Goal: Task Accomplishment & Management: Use online tool/utility

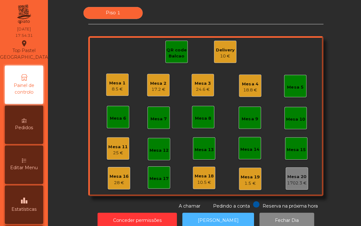
click at [202, 213] on button "[PERSON_NAME]" at bounding box center [216, 219] width 71 height 16
click at [122, 83] on div "Mesa 1 8.5 €" at bounding box center [116, 84] width 22 height 22
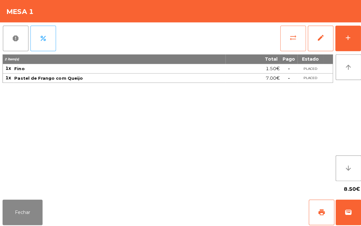
click at [287, 35] on span "sync_alt" at bounding box center [291, 38] width 8 height 8
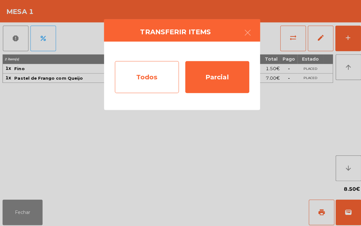
click at [143, 77] on div "Todos" at bounding box center [145, 77] width 63 height 32
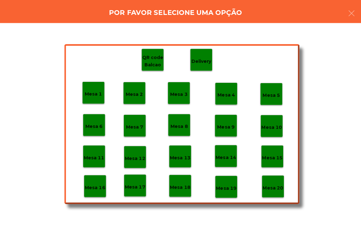
click at [276, 187] on p "Mesa 20" at bounding box center [270, 186] width 20 height 7
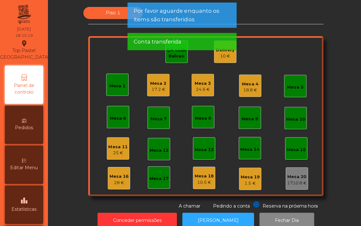
click at [168, 52] on app-alert "Por favor aguarde enquanto os items são transferidos Conta transferida" at bounding box center [180, 29] width 108 height 52
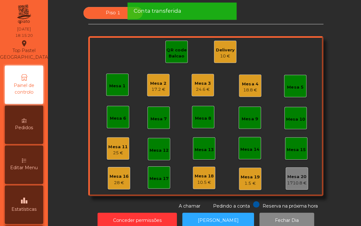
click at [173, 52] on div "QR code Balcao" at bounding box center [175, 53] width 22 height 12
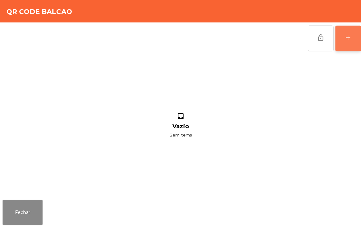
click at [349, 38] on button "add" at bounding box center [344, 37] width 25 height 25
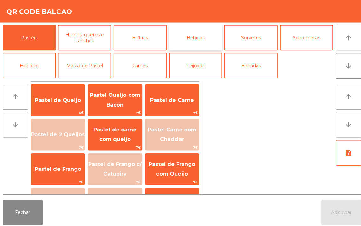
click at [190, 34] on button "Bebidas" at bounding box center [193, 37] width 53 height 25
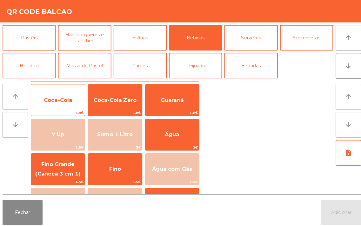
click at [68, 93] on span "Coca-Cola" at bounding box center [57, 99] width 53 height 17
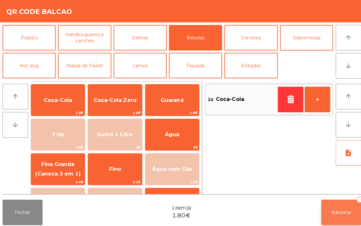
click at [335, 210] on span "Adicionar" at bounding box center [338, 211] width 20 height 6
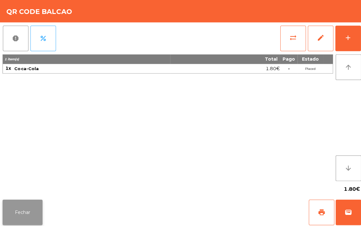
click at [23, 205] on button "Fechar" at bounding box center [23, 210] width 40 height 25
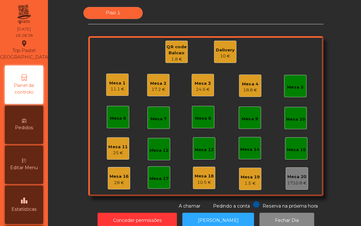
click at [112, 90] on div "11.1 €" at bounding box center [116, 88] width 16 height 6
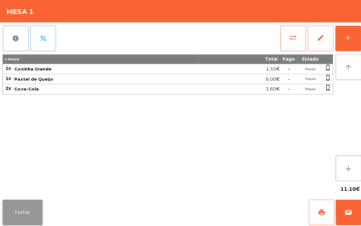
click at [32, 207] on button "Fechar" at bounding box center [23, 210] width 40 height 25
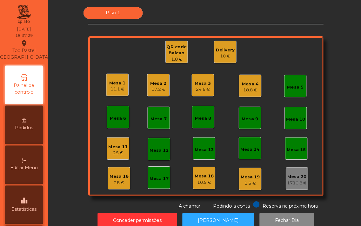
click at [198, 81] on div "Mesa 3" at bounding box center [201, 83] width 16 height 6
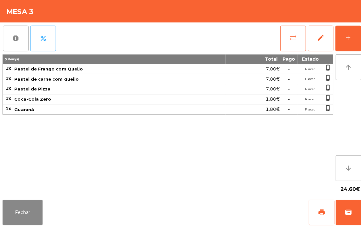
click at [284, 36] on button "sync_alt" at bounding box center [290, 37] width 25 height 25
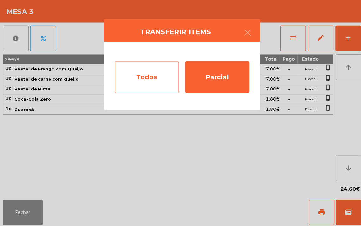
click at [150, 77] on div "Todos" at bounding box center [145, 77] width 63 height 32
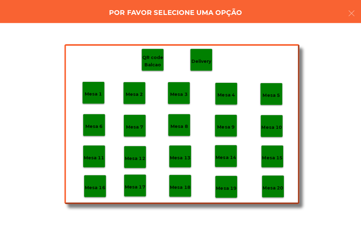
click at [269, 184] on p "Mesa 20" at bounding box center [270, 186] width 20 height 7
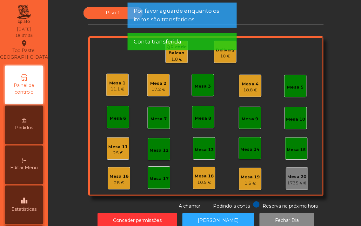
click at [245, 86] on div "18.8 €" at bounding box center [248, 89] width 16 height 6
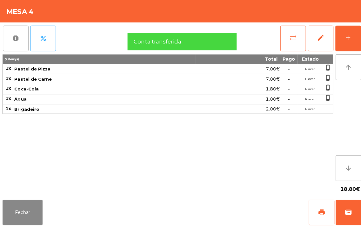
click at [286, 34] on button "sync_alt" at bounding box center [290, 37] width 25 height 25
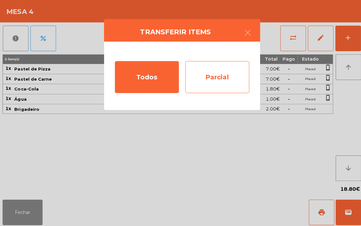
click at [214, 75] on div "Parcial" at bounding box center [215, 77] width 63 height 32
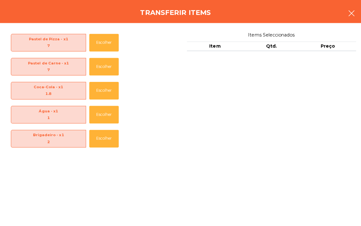
click at [346, 13] on icon "button" at bounding box center [348, 14] width 8 height 8
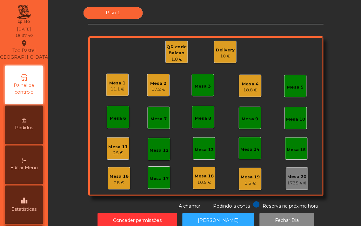
click at [244, 89] on div "18.8 €" at bounding box center [248, 89] width 16 height 6
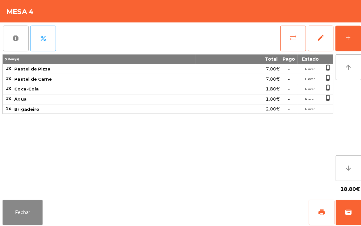
click at [284, 34] on button "sync_alt" at bounding box center [290, 37] width 25 height 25
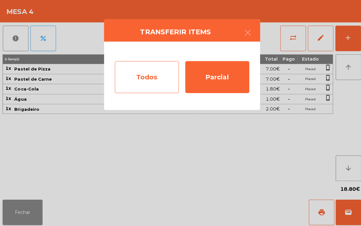
click at [147, 81] on div "Todos" at bounding box center [145, 77] width 63 height 32
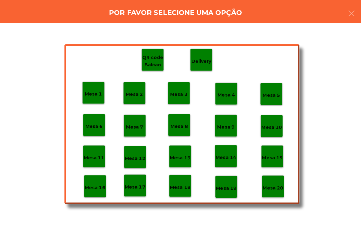
click at [268, 185] on p "Mesa 20" at bounding box center [270, 186] width 20 height 7
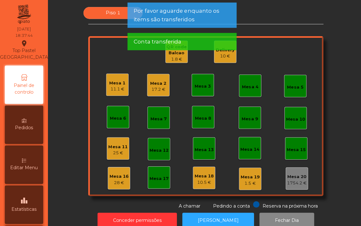
click at [160, 87] on div "17.2 €" at bounding box center [157, 89] width 16 height 6
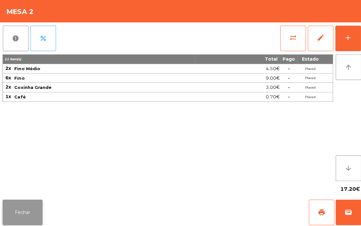
click at [15, 217] on button "Fechar" at bounding box center [23, 210] width 40 height 25
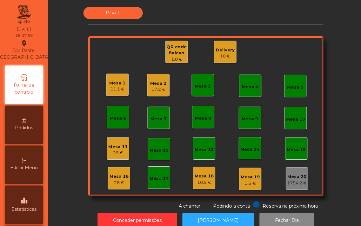
click at [112, 85] on div "11.1 €" at bounding box center [116, 88] width 16 height 6
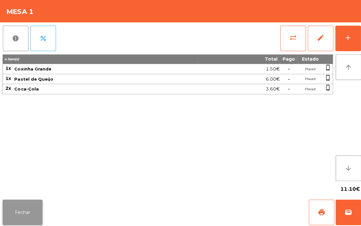
click at [14, 211] on button "Fechar" at bounding box center [23, 210] width 40 height 25
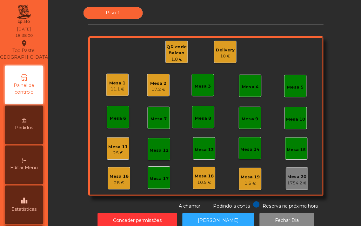
click at [149, 90] on div "17.2 €" at bounding box center [157, 89] width 16 height 6
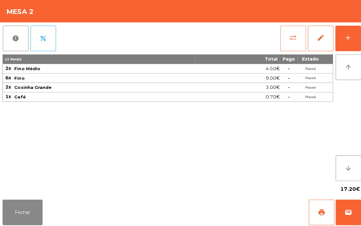
click at [290, 39] on span "sync_alt" at bounding box center [291, 38] width 8 height 8
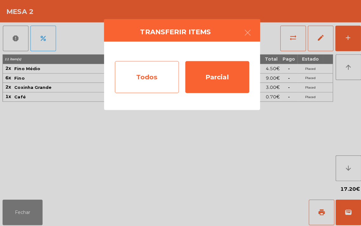
click at [144, 80] on div "Todos" at bounding box center [145, 77] width 63 height 32
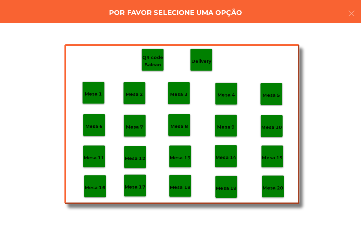
click at [273, 191] on div "Mesa 20" at bounding box center [270, 185] width 22 height 22
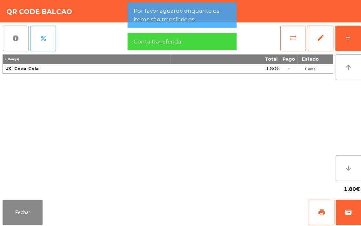
click at [286, 39] on button "sync_alt" at bounding box center [290, 37] width 25 height 25
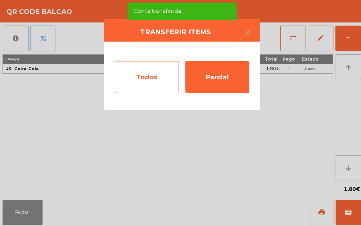
click at [144, 78] on div "Todos" at bounding box center [145, 77] width 63 height 32
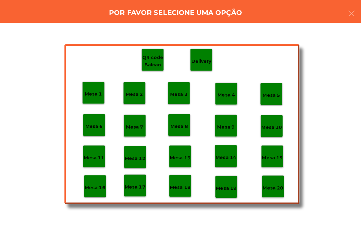
click at [271, 188] on p "Mesa 20" at bounding box center [270, 186] width 20 height 7
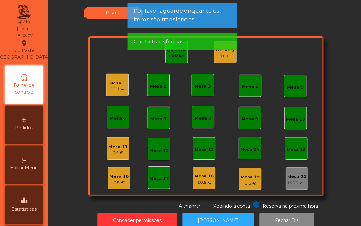
click at [110, 151] on div "25 €" at bounding box center [116, 151] width 19 height 6
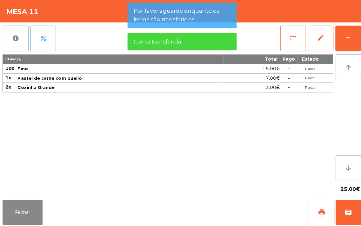
click at [286, 33] on button "sync_alt" at bounding box center [290, 37] width 25 height 25
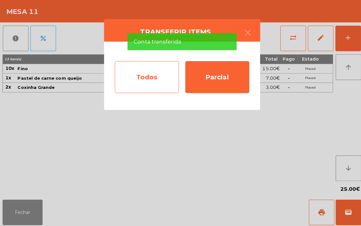
click at [144, 81] on div "Todos" at bounding box center [145, 77] width 63 height 32
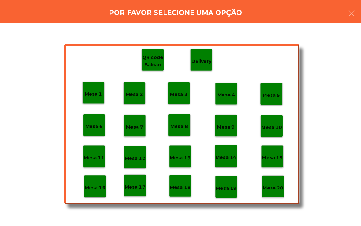
click at [267, 184] on p "Mesa 20" at bounding box center [270, 186] width 20 height 7
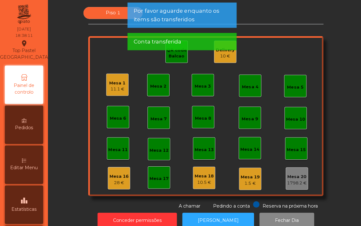
click at [111, 179] on div "28 €" at bounding box center [117, 181] width 19 height 6
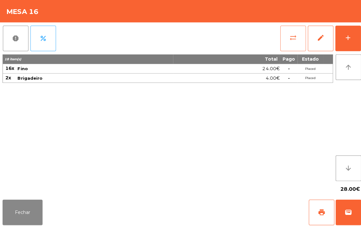
click at [285, 36] on button "sync_alt" at bounding box center [290, 37] width 25 height 25
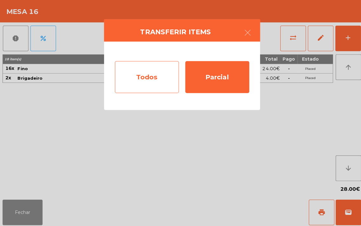
click at [143, 74] on div "Todos" at bounding box center [145, 77] width 63 height 32
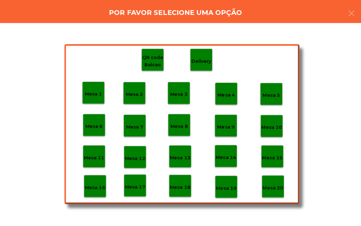
click at [271, 186] on p "Mesa 20" at bounding box center [270, 186] width 20 height 7
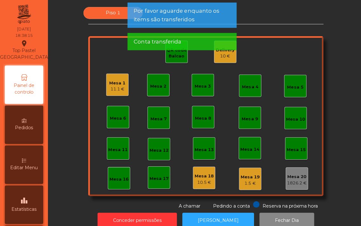
click at [154, 176] on div "Mesa 17" at bounding box center [157, 177] width 19 height 6
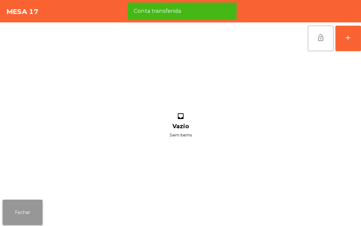
click at [27, 212] on button "Fechar" at bounding box center [23, 210] width 40 height 25
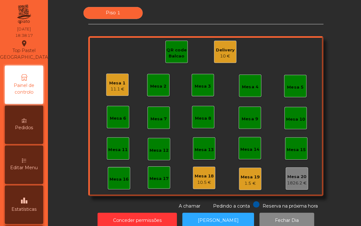
click at [197, 185] on div "Mesa 18 10.5 €" at bounding box center [202, 176] width 22 height 22
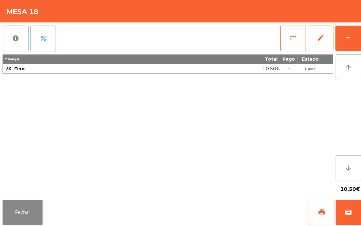
click at [280, 37] on button "sync_alt" at bounding box center [290, 37] width 25 height 25
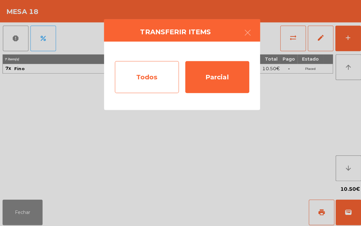
click at [147, 77] on div "Todos" at bounding box center [145, 77] width 63 height 32
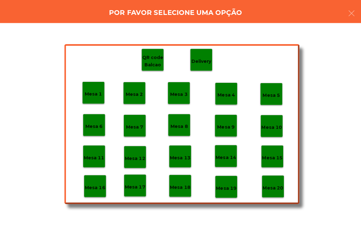
click at [268, 186] on p "Mesa 20" at bounding box center [270, 186] width 20 height 7
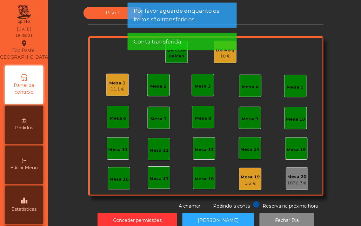
click at [238, 179] on div "1.5 €" at bounding box center [247, 182] width 19 height 6
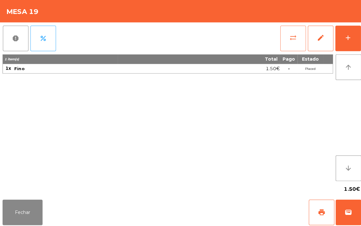
click at [284, 37] on button "sync_alt" at bounding box center [290, 37] width 25 height 25
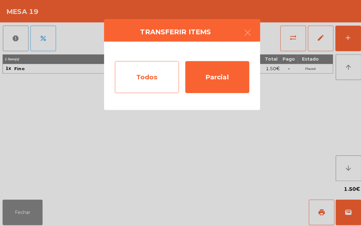
click at [146, 78] on div "Todos" at bounding box center [145, 77] width 63 height 32
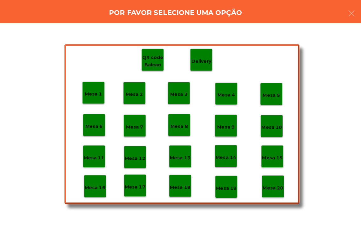
click at [93, 185] on p "Mesa 16" at bounding box center [94, 185] width 20 height 7
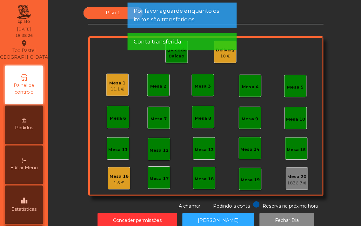
click at [112, 180] on div "1.5 €" at bounding box center [117, 181] width 19 height 6
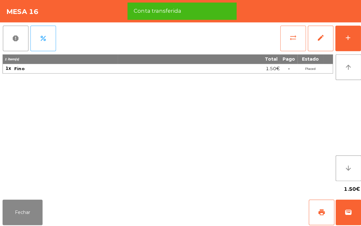
click at [290, 31] on button "sync_alt" at bounding box center [290, 37] width 25 height 25
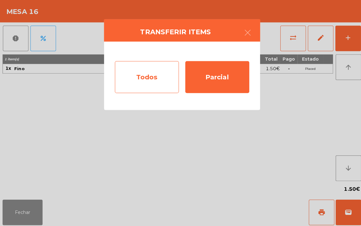
click at [150, 72] on div "Todos" at bounding box center [145, 77] width 63 height 32
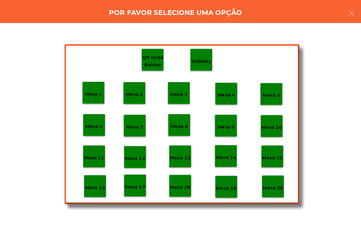
click at [267, 185] on p "Mesa 20" at bounding box center [270, 186] width 20 height 7
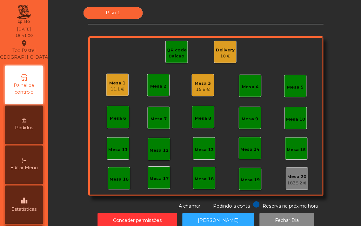
click at [197, 80] on div "Mesa 3" at bounding box center [201, 83] width 16 height 6
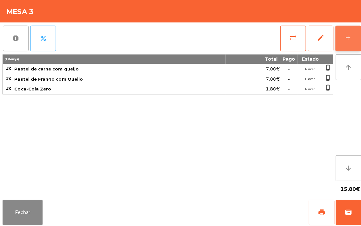
click at [337, 39] on button "add" at bounding box center [344, 37] width 25 height 25
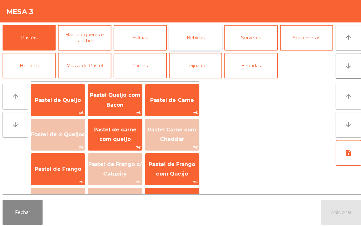
click at [195, 37] on button "Bebidas" at bounding box center [193, 37] width 53 height 25
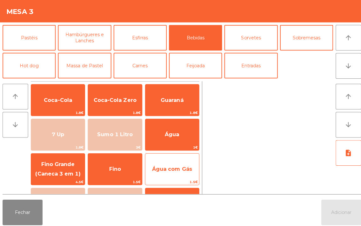
click at [167, 166] on span "Água com Gás" at bounding box center [171, 168] width 40 height 6
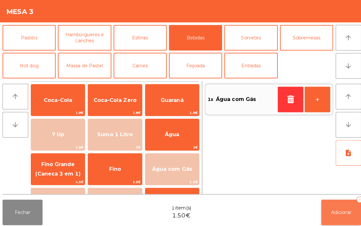
click at [333, 207] on button "Adicionar 1" at bounding box center [338, 210] width 40 height 25
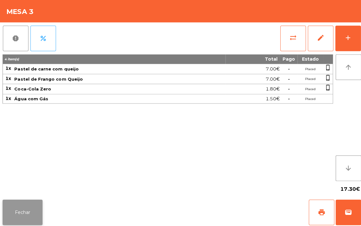
click at [34, 211] on button "Fechar" at bounding box center [23, 210] width 40 height 25
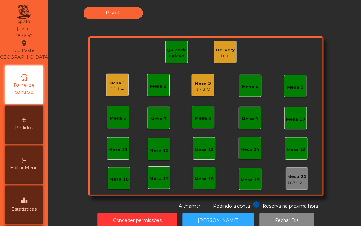
click at [116, 87] on div "11.1 €" at bounding box center [116, 88] width 16 height 6
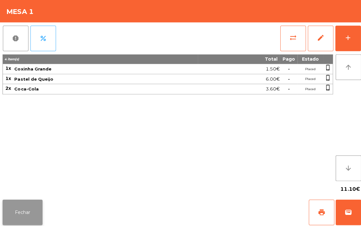
click at [21, 220] on button "Fechar" at bounding box center [23, 210] width 40 height 25
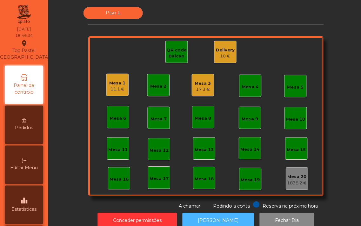
click at [222, 214] on button "[PERSON_NAME]" at bounding box center [216, 219] width 71 height 16
click at [194, 92] on div "Mesa 3 17.3 €" at bounding box center [201, 84] width 22 height 22
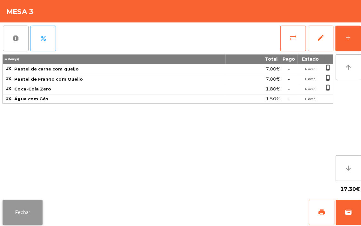
click at [19, 207] on button "Fechar" at bounding box center [23, 210] width 40 height 25
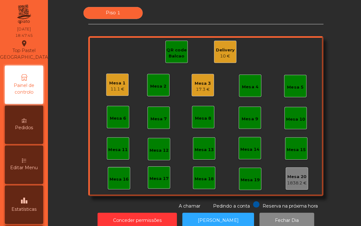
click at [288, 48] on div "Mesa 1 11.1 € Mesa 2 Mesa 3 17.3 € Mesa 4 Mesa 5 Mesa 6 Mesa 7 Mesa 8 Mesa 9 [G…" at bounding box center [204, 115] width 233 height 159
click at [122, 80] on div "Mesa 1 11.1 €" at bounding box center [116, 84] width 22 height 22
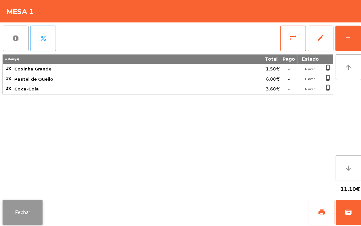
click at [20, 210] on button "Fechar" at bounding box center [23, 210] width 40 height 25
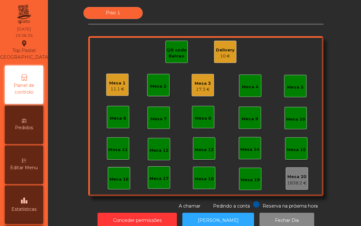
click at [203, 80] on div "Mesa 3" at bounding box center [201, 83] width 16 height 6
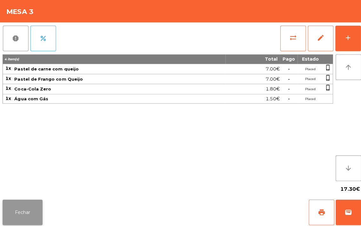
click at [17, 215] on button "Fechar" at bounding box center [23, 210] width 40 height 25
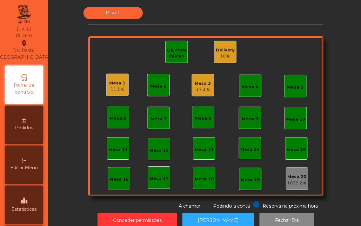
click at [170, 51] on div "QR code Balcao" at bounding box center [175, 53] width 22 height 12
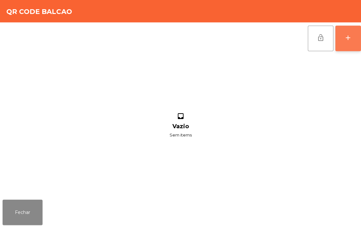
click at [339, 43] on button "add" at bounding box center [344, 37] width 25 height 25
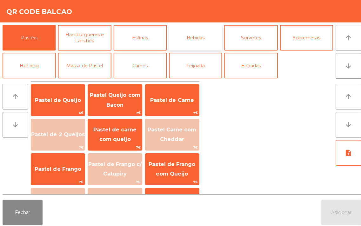
click at [198, 38] on button "Bebidas" at bounding box center [193, 37] width 53 height 25
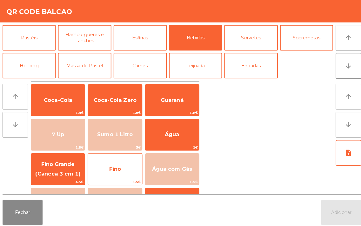
click at [123, 166] on span "Fino" at bounding box center [113, 167] width 53 height 17
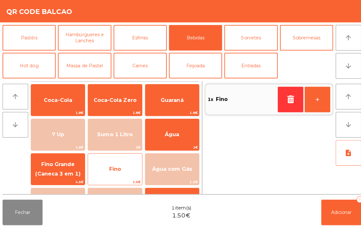
click at [120, 165] on span "Fino" at bounding box center [114, 168] width 12 height 6
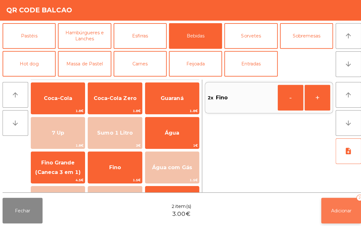
click at [344, 204] on button "Adicionar 2" at bounding box center [338, 210] width 40 height 25
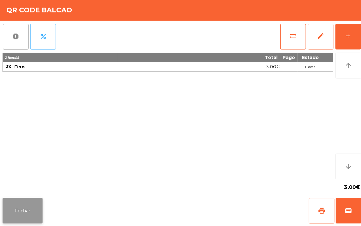
click at [16, 211] on button "Fechar" at bounding box center [23, 210] width 40 height 25
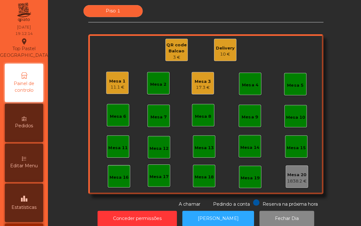
click at [221, 51] on div "Delivery" at bounding box center [223, 50] width 19 height 6
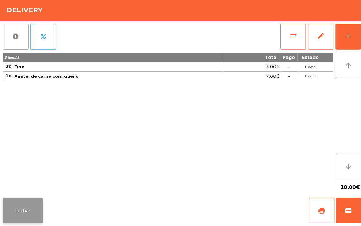
click at [19, 204] on button "Fechar" at bounding box center [23, 210] width 40 height 25
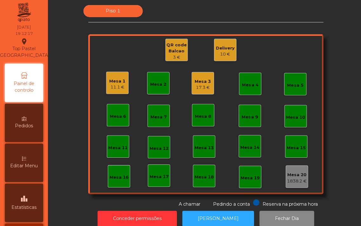
click at [222, 54] on div "10 €" at bounding box center [223, 56] width 19 height 6
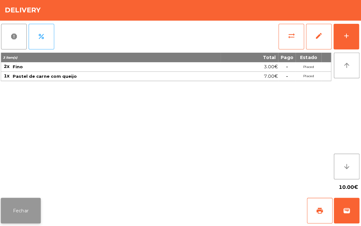
click at [30, 205] on button "Fechar" at bounding box center [23, 210] width 40 height 25
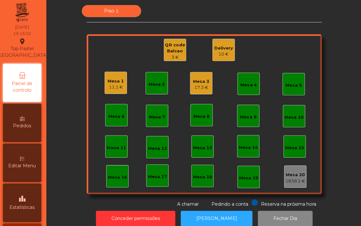
click at [174, 46] on div "QR code Balcao" at bounding box center [175, 49] width 22 height 12
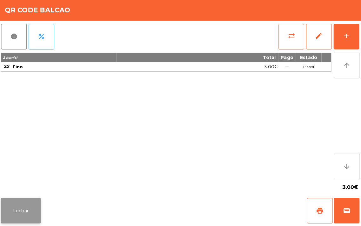
click at [16, 199] on button "Fechar" at bounding box center [23, 210] width 40 height 25
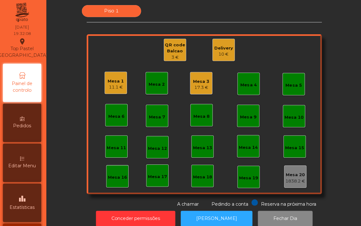
click at [224, 48] on div "Delivery" at bounding box center [223, 50] width 19 height 6
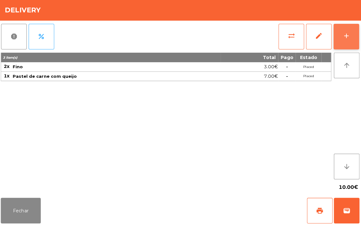
click at [333, 48] on button "add" at bounding box center [344, 37] width 25 height 25
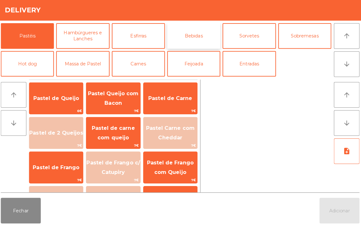
click at [186, 36] on button "Bebidas" at bounding box center [193, 37] width 53 height 25
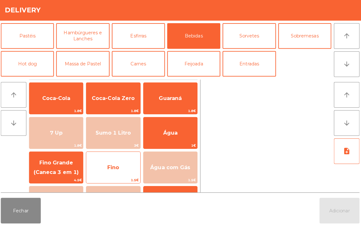
click at [113, 167] on span "Fino" at bounding box center [114, 168] width 12 height 6
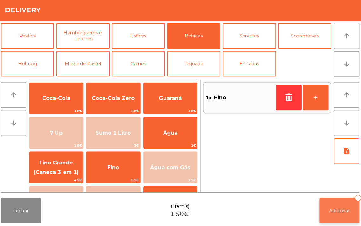
click at [335, 206] on button "Adicionar 1" at bounding box center [338, 210] width 40 height 25
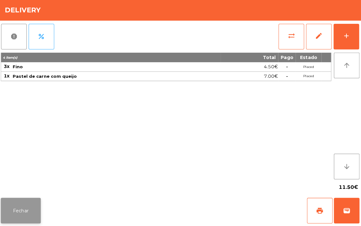
click at [24, 206] on button "Fechar" at bounding box center [23, 210] width 40 height 25
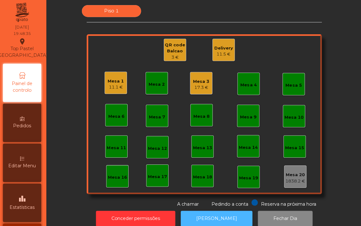
click at [208, 218] on button "[PERSON_NAME]" at bounding box center [216, 219] width 71 height 16
click at [115, 181] on div "Mesa 16" at bounding box center [118, 177] width 22 height 22
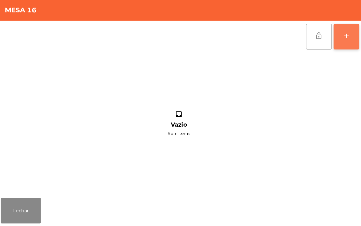
click at [337, 43] on button "add" at bounding box center [344, 37] width 25 height 25
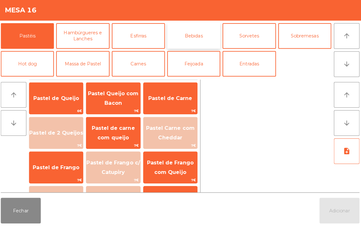
click at [199, 38] on button "Bebidas" at bounding box center [193, 37] width 53 height 25
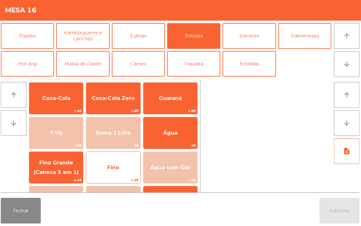
click at [116, 166] on span "Fino" at bounding box center [114, 168] width 12 height 6
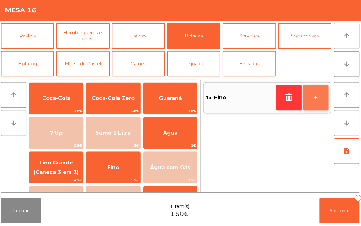
click at [305, 101] on button "+" at bounding box center [314, 98] width 25 height 25
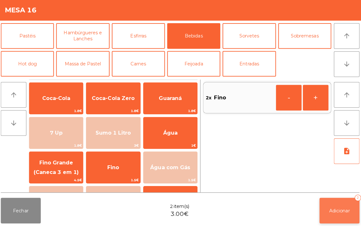
click at [335, 213] on span "Adicionar" at bounding box center [338, 211] width 20 height 6
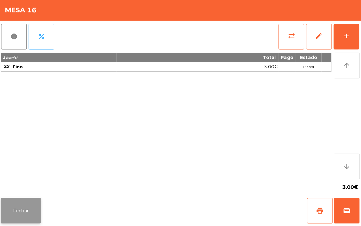
click at [24, 199] on button "Fechar" at bounding box center [23, 210] width 40 height 25
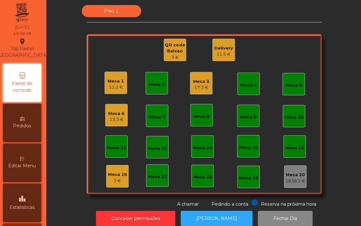
click at [146, 176] on div "Mesa 17" at bounding box center [157, 176] width 22 height 22
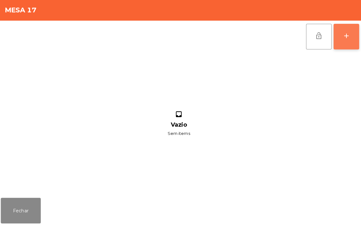
click at [347, 40] on div "add" at bounding box center [345, 38] width 8 height 8
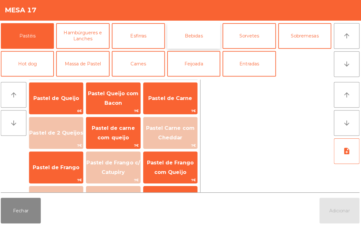
click at [199, 37] on button "Bebidas" at bounding box center [193, 37] width 53 height 25
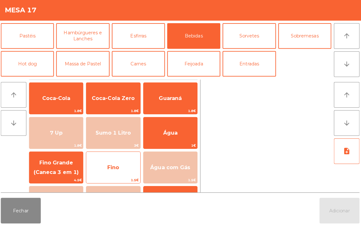
click at [119, 167] on span "Fino" at bounding box center [114, 168] width 12 height 6
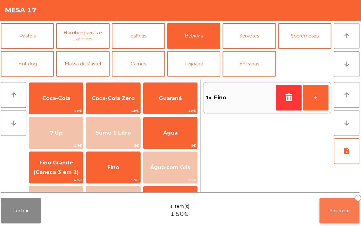
click at [337, 209] on span "Adicionar" at bounding box center [338, 211] width 20 height 6
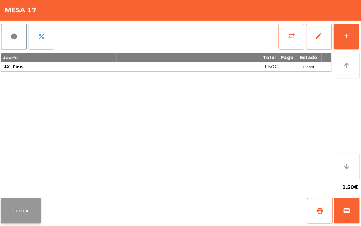
click at [29, 217] on button "Fechar" at bounding box center [23, 210] width 40 height 25
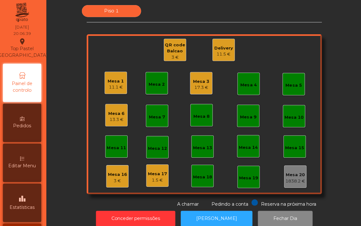
click at [69, 163] on div "Piso 1 Mesa 1 11.1 € Mesa 2 Mesa 3 17.3 € Mesa 4 Mesa 5 Mesa 6 13.3 € Mesa 7 Me…" at bounding box center [204, 107] width 296 height 201
click at [193, 86] on div "17.3 €" at bounding box center [201, 89] width 16 height 6
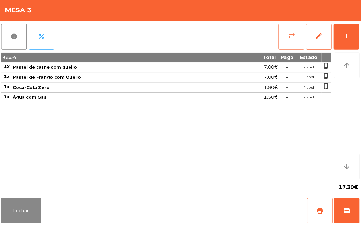
click at [290, 40] on span "sync_alt" at bounding box center [291, 38] width 8 height 8
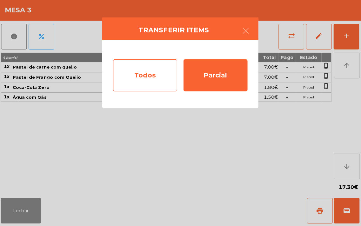
click at [148, 73] on div "Todos" at bounding box center [145, 77] width 63 height 32
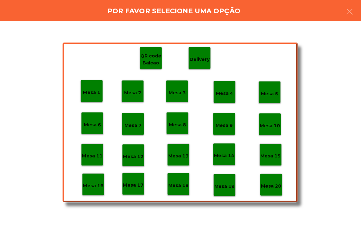
click at [223, 182] on div "Mesa 19" at bounding box center [224, 185] width 20 height 10
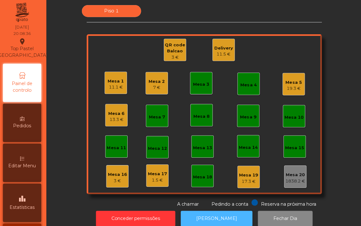
click at [214, 212] on button "[PERSON_NAME]" at bounding box center [216, 219] width 71 height 16
click at [152, 116] on div "Mesa 7" at bounding box center [157, 118] width 16 height 6
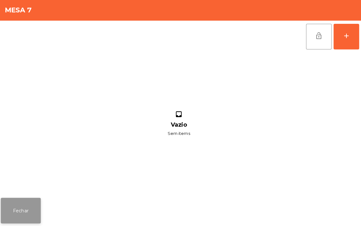
click at [23, 219] on button "Fechar" at bounding box center [23, 210] width 40 height 25
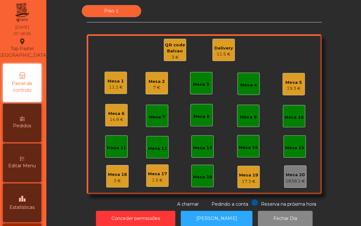
click at [115, 148] on div "Mesa 11" at bounding box center [116, 148] width 19 height 6
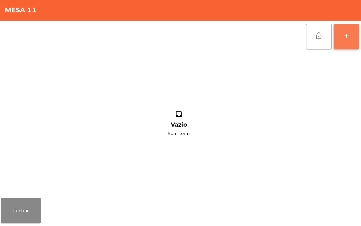
click at [341, 36] on div "add" at bounding box center [345, 38] width 8 height 8
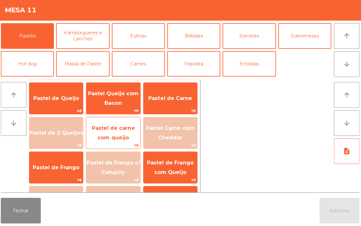
click at [109, 132] on span "Pastel de carne com queijo" at bounding box center [113, 133] width 53 height 27
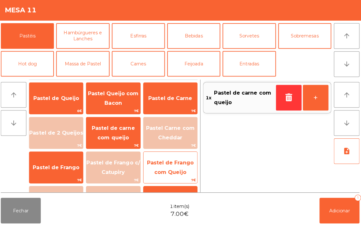
click at [170, 173] on span "Pastel de Frango com Queijo" at bounding box center [170, 168] width 46 height 16
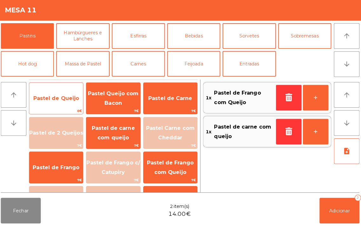
click at [43, 100] on span "Pastel de Queijo" at bounding box center [57, 99] width 45 height 6
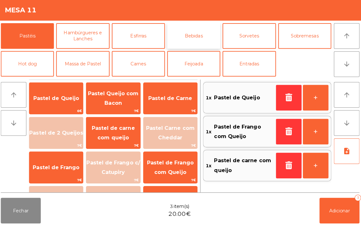
click at [190, 36] on button "Bebidas" at bounding box center [193, 37] width 53 height 25
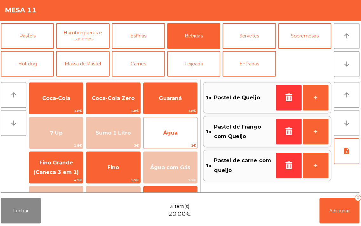
click at [169, 130] on span "Água" at bounding box center [170, 133] width 14 height 6
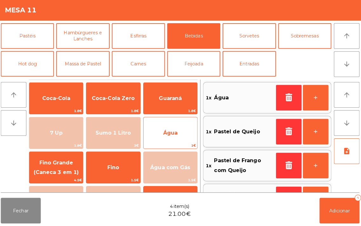
scroll to position [25, 0]
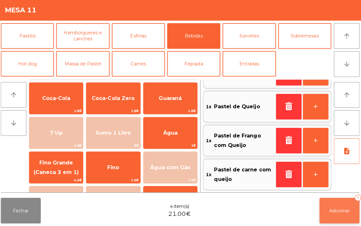
click at [331, 210] on span "Adicionar" at bounding box center [338, 211] width 20 height 6
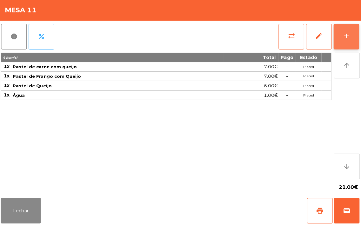
click at [340, 39] on button "add" at bounding box center [344, 37] width 25 height 25
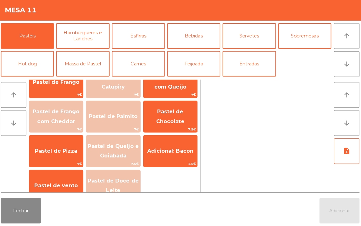
scroll to position [86, 0]
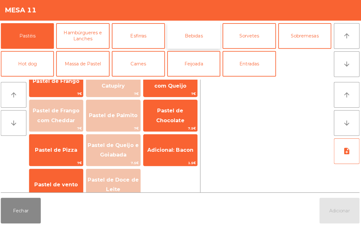
click at [195, 37] on button "Bebidas" at bounding box center [193, 37] width 53 height 25
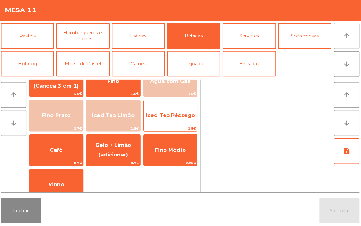
click at [170, 120] on span "Iced Tea Pêssego" at bounding box center [170, 116] width 53 height 17
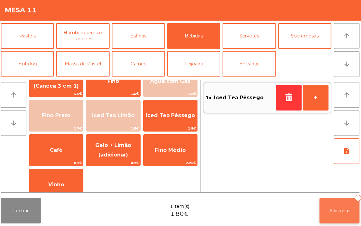
click at [333, 200] on button "Adicionar 1" at bounding box center [338, 210] width 40 height 25
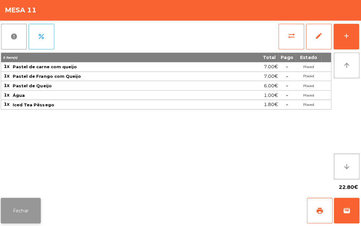
click at [26, 213] on button "Fechar" at bounding box center [23, 210] width 40 height 25
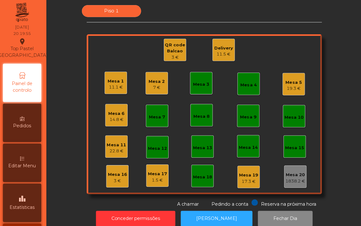
click at [172, 46] on div "QR code Balcao" at bounding box center [175, 49] width 22 height 12
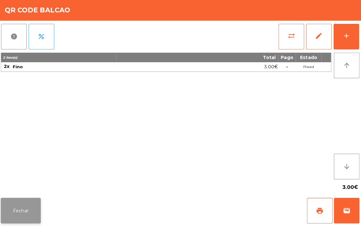
click at [16, 203] on button "Fechar" at bounding box center [23, 210] width 40 height 25
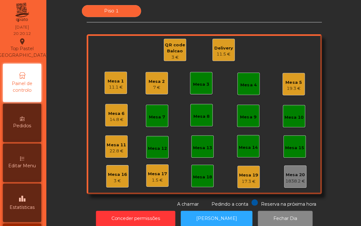
click at [168, 51] on div "QR code Balcao" at bounding box center [175, 49] width 22 height 12
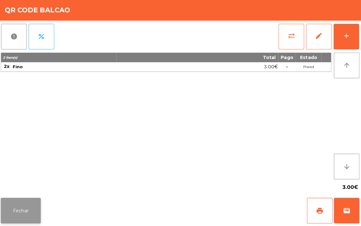
click at [19, 211] on button "Fechar" at bounding box center [23, 210] width 40 height 25
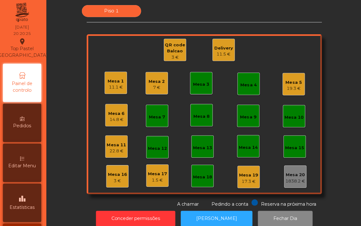
click at [153, 179] on div "1.5 €" at bounding box center [157, 180] width 19 height 6
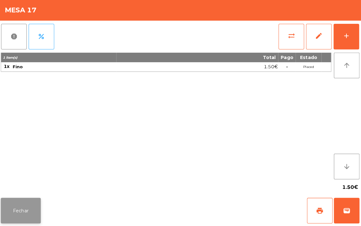
click at [19, 210] on button "Fechar" at bounding box center [23, 210] width 40 height 25
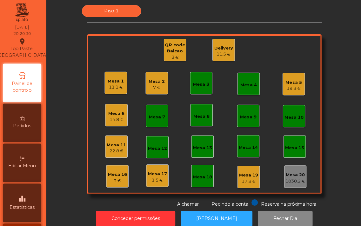
click at [114, 174] on div "Mesa 16" at bounding box center [117, 175] width 19 height 6
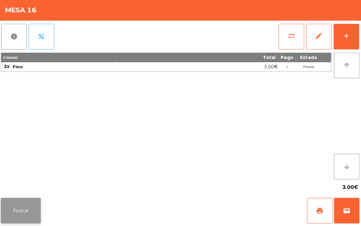
click at [20, 200] on button "Fechar" at bounding box center [23, 210] width 40 height 25
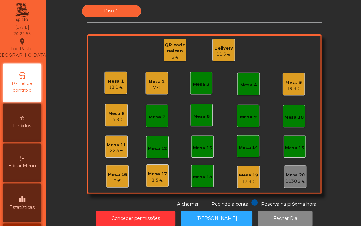
click at [111, 167] on div "Mesa 16 3 €" at bounding box center [118, 177] width 22 height 22
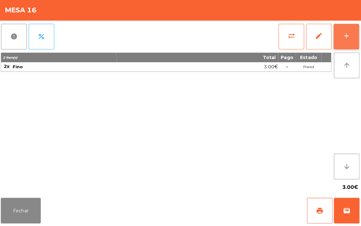
click at [341, 36] on button "add" at bounding box center [344, 37] width 25 height 25
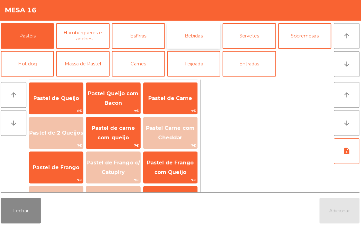
click at [194, 39] on button "Bebidas" at bounding box center [193, 37] width 53 height 25
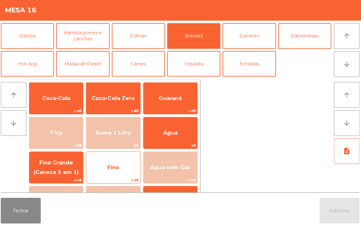
click at [112, 161] on span "Fino" at bounding box center [113, 167] width 53 height 17
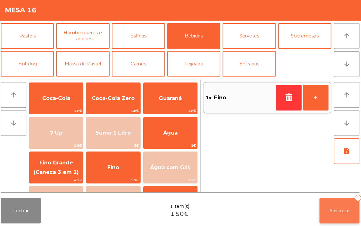
click at [338, 202] on button "Adicionar 1" at bounding box center [338, 210] width 40 height 25
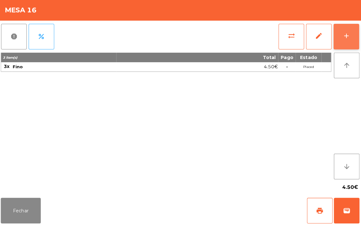
click at [344, 32] on button "add" at bounding box center [344, 37] width 25 height 25
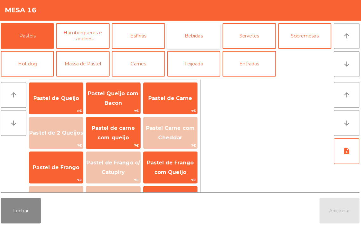
click at [194, 29] on button "Bebidas" at bounding box center [193, 37] width 53 height 25
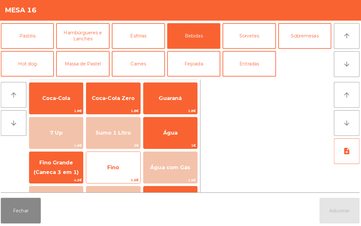
click at [111, 167] on span "Fino" at bounding box center [114, 168] width 12 height 6
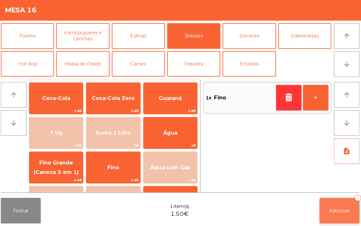
click at [338, 198] on button "Adicionar 1" at bounding box center [338, 210] width 40 height 25
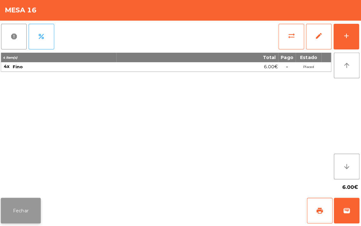
click at [23, 201] on button "Fechar" at bounding box center [23, 210] width 40 height 25
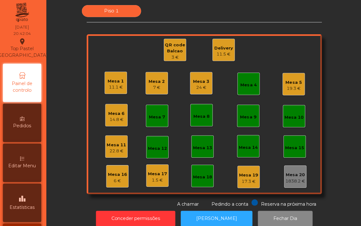
click at [68, 89] on div "Piso 1 Mesa 1 11.1 € Mesa 2 7 € Mesa 3 24 € Mesa 4 Mesa 5 19.3 € Mesa 6 14.8 € …" at bounding box center [204, 107] width 296 height 201
click at [73, 141] on div "Piso 1 Mesa 1 11.1 € Mesa 2 7 € Mesa 3 24 € Mesa 4 Mesa 5 19.3 € Mesa 6 14.8 € …" at bounding box center [204, 107] width 296 height 201
click at [315, 95] on div "Mesa 1 11.1 € Mesa 2 7 € Mesa 3 24 € Mesa 4 Mesa 5 19.3 € Mesa 6 14.8 € Mesa 7 …" at bounding box center [204, 115] width 233 height 159
click at [282, 83] on div "Mesa 5 19.3 €" at bounding box center [293, 85] width 22 height 22
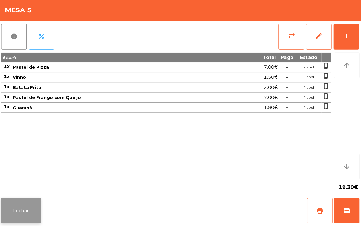
click at [18, 209] on button "Fechar" at bounding box center [23, 210] width 40 height 25
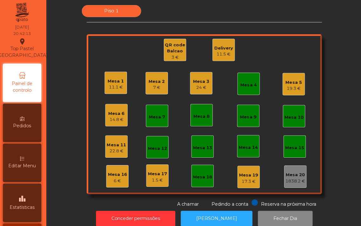
click at [116, 115] on div "Mesa 6" at bounding box center [117, 114] width 16 height 6
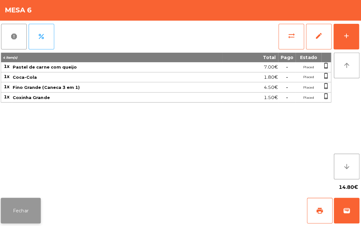
click at [12, 218] on button "Fechar" at bounding box center [23, 210] width 40 height 25
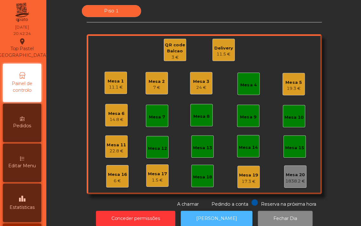
click at [216, 213] on button "[PERSON_NAME]" at bounding box center [216, 219] width 71 height 16
click at [246, 85] on div "Mesa 4" at bounding box center [248, 86] width 16 height 6
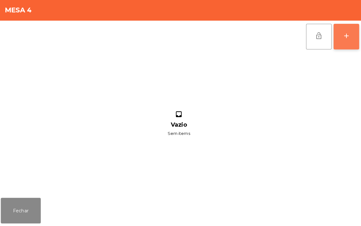
click at [344, 46] on button "add" at bounding box center [344, 37] width 25 height 25
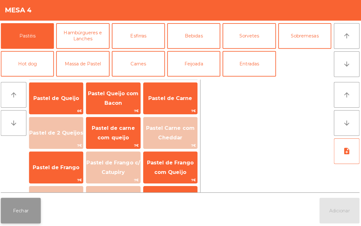
click at [26, 220] on button "Fechar" at bounding box center [23, 210] width 40 height 25
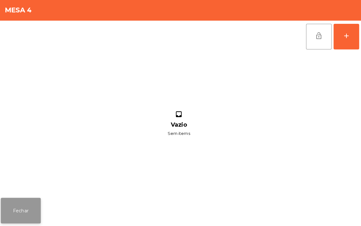
click at [40, 213] on button "Fechar" at bounding box center [23, 210] width 40 height 25
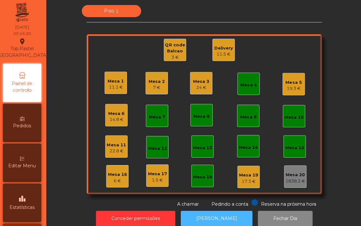
click at [216, 211] on button "[PERSON_NAME]" at bounding box center [216, 219] width 71 height 16
click at [116, 178] on div "6 €" at bounding box center [117, 181] width 19 height 6
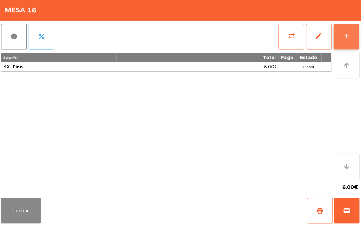
click at [339, 36] on button "add" at bounding box center [344, 37] width 25 height 25
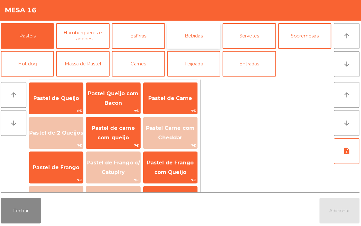
click at [192, 33] on button "Bebidas" at bounding box center [193, 37] width 53 height 25
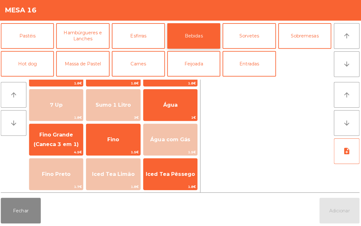
scroll to position [28, 0]
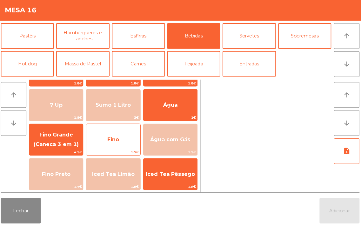
click at [112, 135] on span "Fino" at bounding box center [113, 140] width 53 height 17
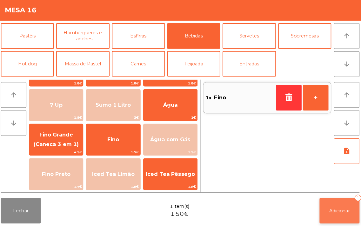
click at [330, 203] on button "Adicionar 1" at bounding box center [338, 210] width 40 height 25
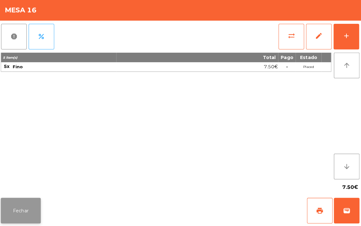
click at [23, 213] on button "Fechar" at bounding box center [23, 210] width 40 height 25
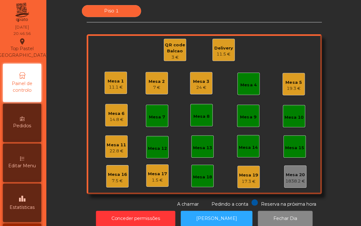
click at [113, 182] on div "7.5 €" at bounding box center [117, 181] width 19 height 6
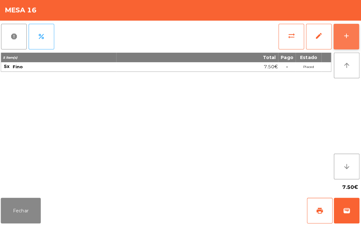
click at [338, 41] on button "add" at bounding box center [344, 37] width 25 height 25
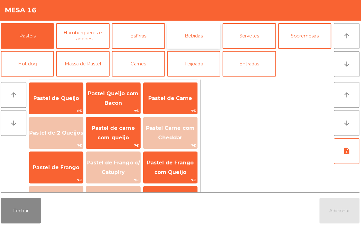
click at [192, 31] on button "Bebidas" at bounding box center [193, 37] width 53 height 25
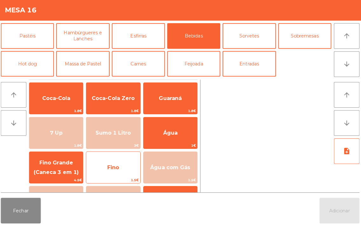
click at [112, 159] on span "Fino" at bounding box center [113, 167] width 53 height 17
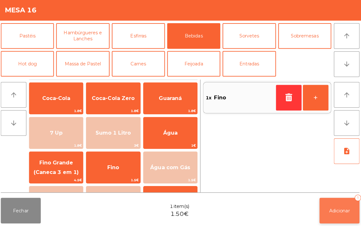
click at [335, 205] on button "Adicionar 1" at bounding box center [338, 210] width 40 height 25
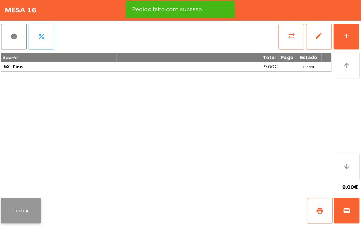
click at [29, 206] on button "Fechar" at bounding box center [23, 210] width 40 height 25
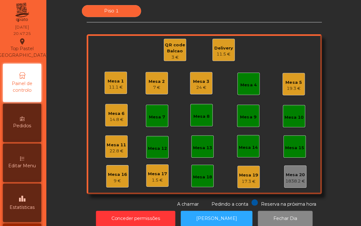
click at [326, 170] on div "Piso 1 Mesa 1 11.1 € Mesa 2 7 € Mesa 3 24 € Mesa 4 Mesa 5 19.3 € Mesa 6 14.8 € …" at bounding box center [204, 107] width 296 height 201
click at [65, 95] on div "Piso 1 Mesa 1 11.1 € Mesa 2 7 € Mesa 3 24 € Mesa 4 Mesa 5 19.3 € Mesa 6 14.8 € …" at bounding box center [204, 107] width 296 height 201
click at [296, 55] on div "Mesa 1 11.1 € Mesa 2 7 € Mesa 3 24 € Mesa 4 Mesa 5 19.3 € Mesa 6 14.8 € Mesa 7 …" at bounding box center [204, 115] width 233 height 159
click at [322, 156] on div "Piso 1 Mesa 1 11.1 € Mesa 2 7 € Mesa 3 24 € Mesa 4 Mesa 5 19.3 € Mesa 6 14.8 € …" at bounding box center [204, 107] width 296 height 201
click at [65, 182] on div "Piso 1 Mesa 1 11.1 € Mesa 2 7 € Mesa 3 24 € Mesa 4 Mesa 5 19.3 € Mesa 6 14.8 € …" at bounding box center [204, 107] width 296 height 201
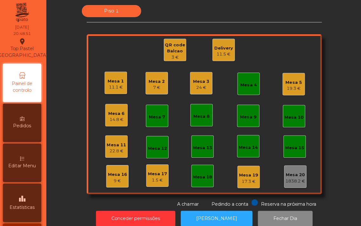
click at [245, 84] on div "Mesa 4" at bounding box center [248, 86] width 16 height 6
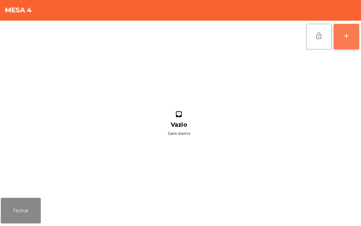
click at [348, 36] on div "add" at bounding box center [345, 38] width 8 height 8
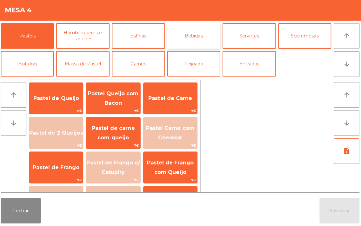
click at [192, 36] on button "Bebidas" at bounding box center [193, 37] width 53 height 25
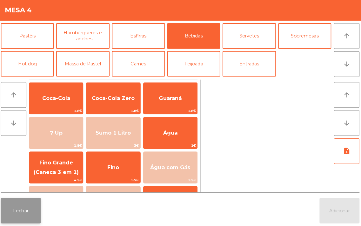
click at [27, 215] on button "Fechar" at bounding box center [23, 210] width 40 height 25
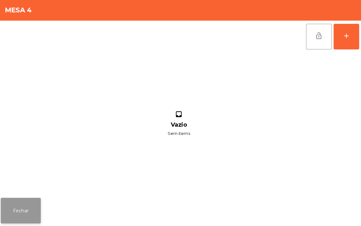
click at [21, 203] on button "Fechar" at bounding box center [23, 210] width 40 height 25
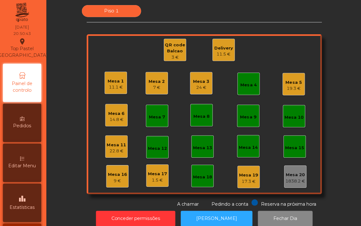
click at [112, 144] on div "Mesa 11" at bounding box center [116, 145] width 19 height 6
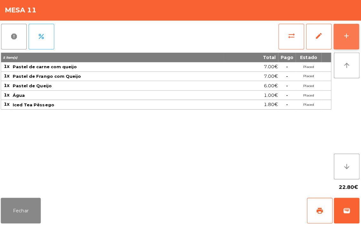
click at [340, 36] on button "add" at bounding box center [344, 37] width 25 height 25
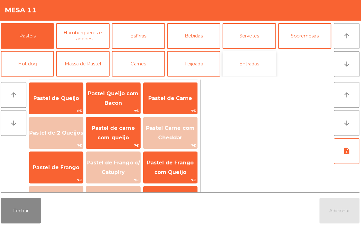
click at [251, 60] on button "Entradas" at bounding box center [248, 64] width 53 height 25
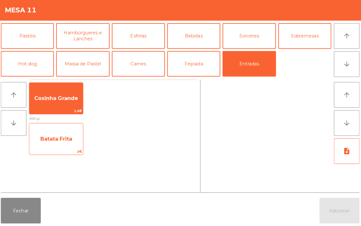
click at [56, 138] on span "Batata Frita" at bounding box center [58, 139] width 32 height 6
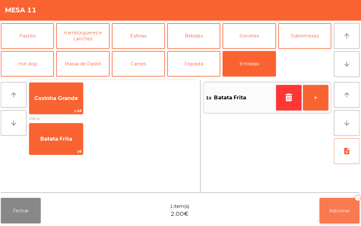
click at [345, 205] on button "Adicionar 1" at bounding box center [338, 210] width 40 height 25
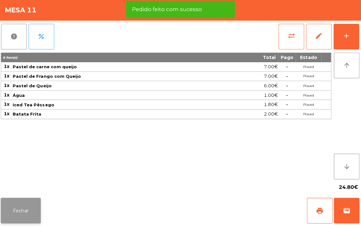
click at [21, 211] on button "Fechar" at bounding box center [23, 210] width 40 height 25
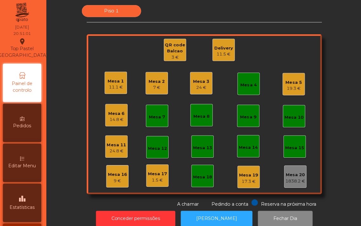
click at [248, 90] on div "Mesa 4" at bounding box center [248, 85] width 22 height 22
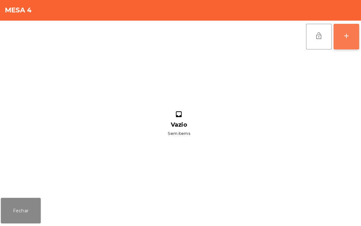
click at [337, 34] on button "add" at bounding box center [344, 37] width 25 height 25
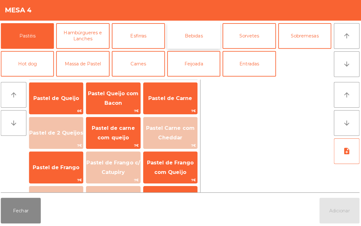
click at [189, 34] on button "Bebidas" at bounding box center [193, 37] width 53 height 25
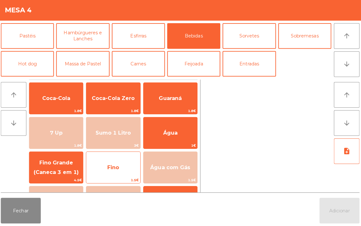
click at [116, 161] on span "Fino" at bounding box center [113, 167] width 53 height 17
click at [118, 162] on span "Fino" at bounding box center [113, 167] width 53 height 17
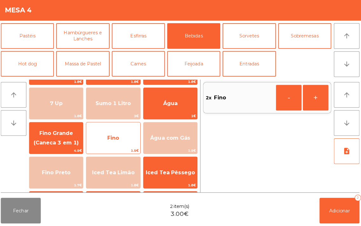
scroll to position [0, 0]
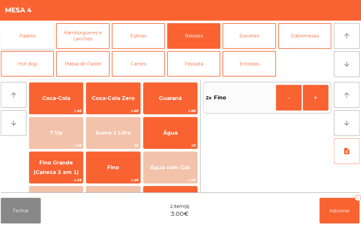
click at [25, 32] on button "Pastéis" at bounding box center [29, 37] width 53 height 25
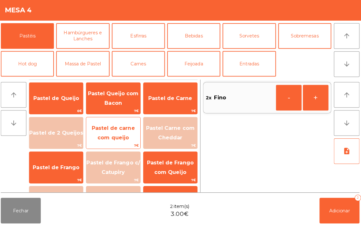
click at [112, 121] on span "Pastel de carne com queijo" at bounding box center [113, 133] width 53 height 27
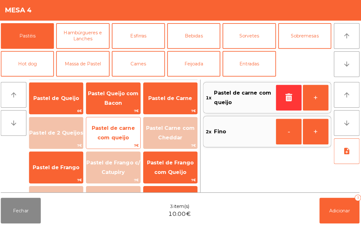
click at [105, 132] on span "Pastel de carne com queijo" at bounding box center [113, 133] width 53 height 27
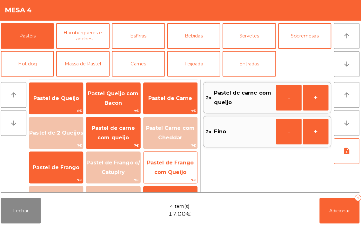
click at [168, 166] on span "Pastel de Frango com Queijo" at bounding box center [170, 167] width 53 height 27
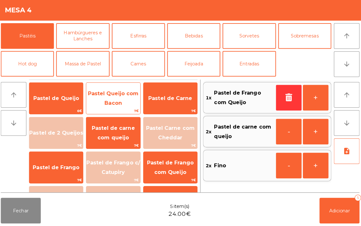
click at [116, 98] on span "Pastel Queijo com Bacon" at bounding box center [113, 99] width 53 height 27
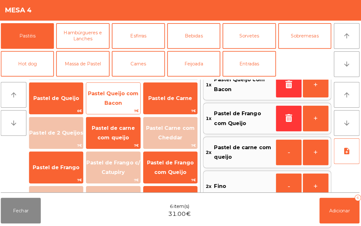
scroll to position [25, 0]
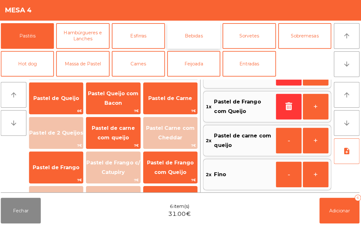
click at [197, 37] on button "Bebidas" at bounding box center [193, 37] width 53 height 25
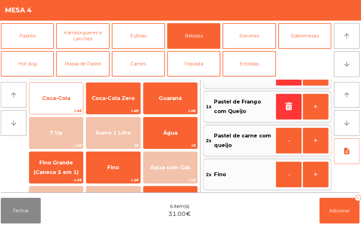
click at [53, 96] on span "Coca-Cola" at bounding box center [57, 99] width 28 height 6
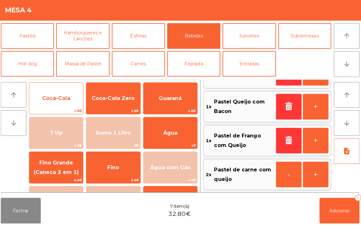
scroll to position [2, 0]
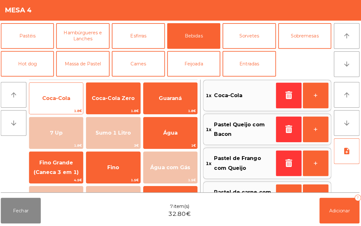
click at [56, 97] on span "Coca-Cola" at bounding box center [57, 99] width 28 height 6
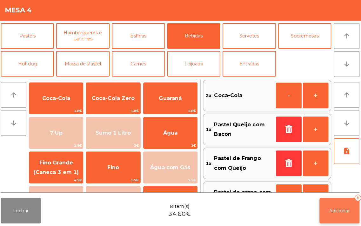
click at [335, 204] on button "Adicionar 8" at bounding box center [338, 210] width 40 height 25
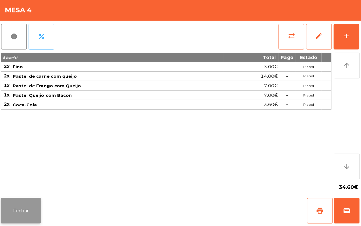
click at [17, 212] on button "Fechar" at bounding box center [23, 210] width 40 height 25
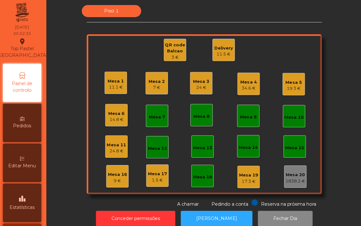
click at [291, 82] on div "Mesa 5" at bounding box center [293, 84] width 16 height 6
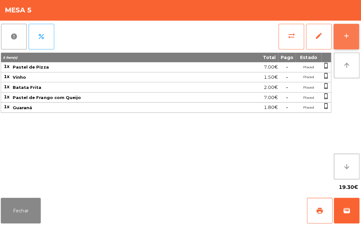
click at [341, 39] on button "add" at bounding box center [344, 37] width 25 height 25
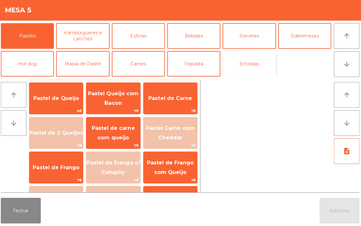
click at [251, 64] on button "Entradas" at bounding box center [248, 64] width 53 height 25
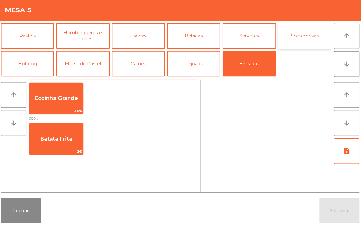
click at [309, 39] on button "Sobremesas" at bounding box center [303, 37] width 53 height 25
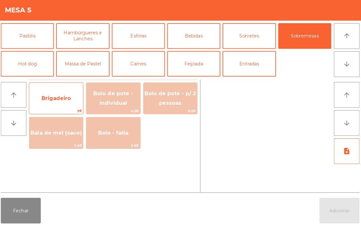
click at [56, 97] on span "Brigadeiro" at bounding box center [57, 99] width 29 height 6
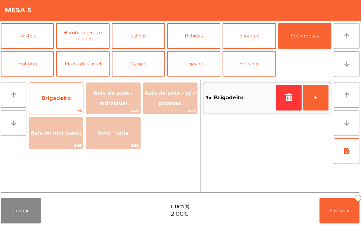
click at [57, 94] on span "Brigadeiro" at bounding box center [57, 99] width 53 height 17
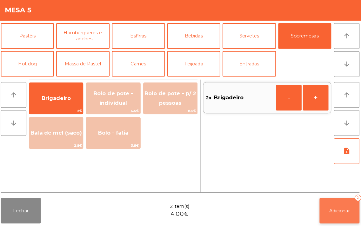
click at [348, 220] on button "Adicionar 2" at bounding box center [338, 210] width 40 height 25
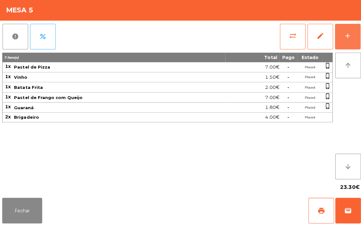
scroll to position [0, 0]
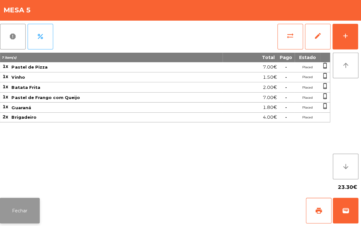
click at [23, 209] on button "Fechar" at bounding box center [23, 210] width 40 height 25
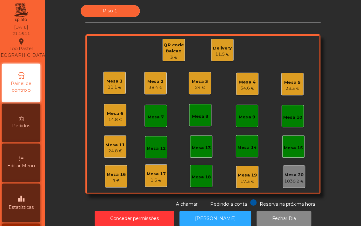
click at [164, 53] on div "QR code Balcao" at bounding box center [175, 49] width 22 height 12
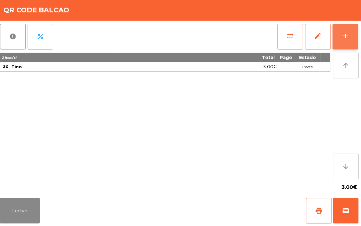
click at [344, 39] on div "add" at bounding box center [345, 38] width 8 height 8
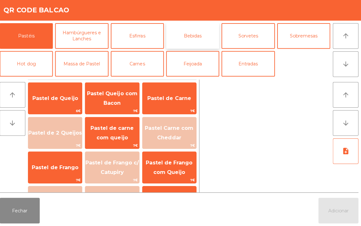
click at [203, 33] on button "Bebidas" at bounding box center [193, 37] width 53 height 25
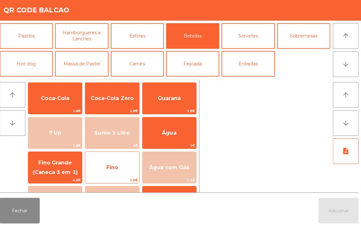
click at [116, 166] on span "Fino" at bounding box center [114, 168] width 12 height 6
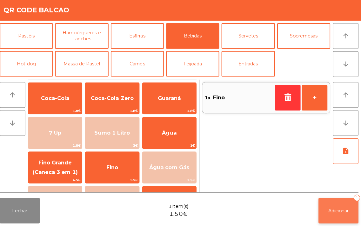
click at [339, 204] on button "Adicionar 1" at bounding box center [338, 210] width 40 height 25
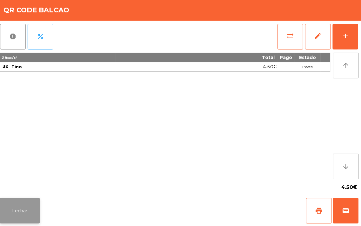
click at [16, 215] on button "Fechar" at bounding box center [23, 210] width 40 height 25
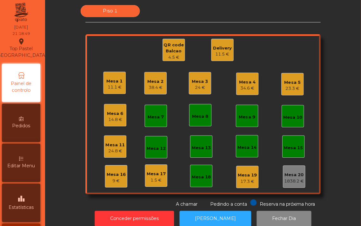
click at [150, 117] on div "Mesa 7" at bounding box center [157, 118] width 16 height 6
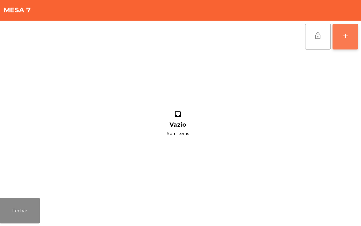
click at [337, 36] on button "add" at bounding box center [344, 37] width 25 height 25
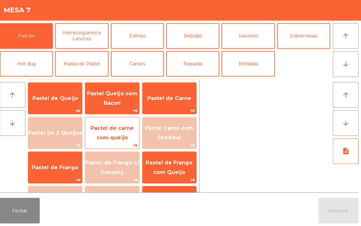
click at [114, 132] on span "Pastel de carne com queijo" at bounding box center [113, 133] width 53 height 27
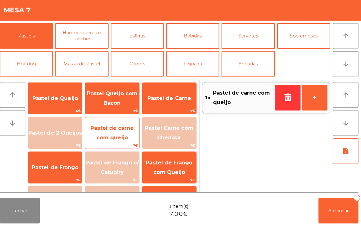
click at [116, 135] on span "Pastel de carne com queijo" at bounding box center [114, 134] width 43 height 16
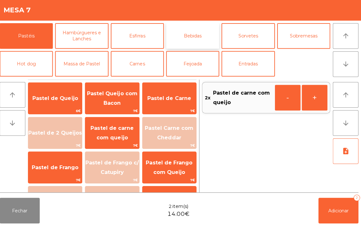
click at [202, 36] on button "Bebidas" at bounding box center [193, 37] width 53 height 25
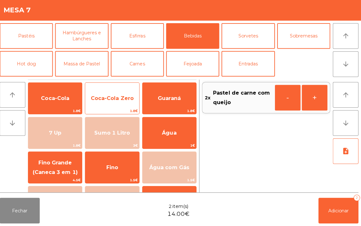
click at [117, 96] on span "Coca-Cola Zero" at bounding box center [114, 99] width 42 height 6
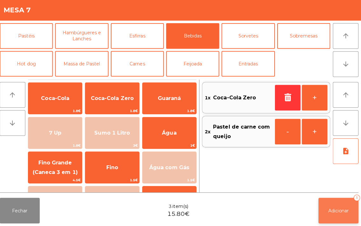
click at [332, 208] on span "Adicionar" at bounding box center [338, 211] width 20 height 6
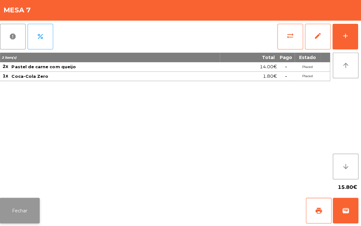
click at [22, 200] on button "Fechar" at bounding box center [23, 210] width 40 height 25
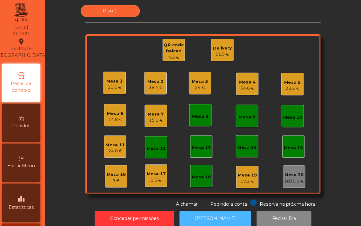
click at [222, 214] on button "[PERSON_NAME]" at bounding box center [216, 219] width 71 height 16
click at [293, 87] on div "23.3 €" at bounding box center [293, 90] width 16 height 6
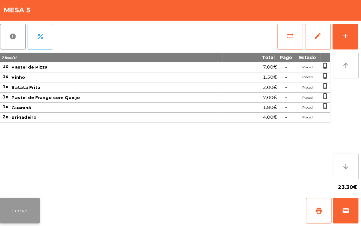
click at [29, 202] on button "Fechar" at bounding box center [23, 210] width 40 height 25
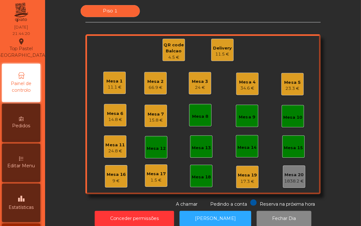
click at [64, 170] on div "Piso 1 Mesa 1 11.1 € Mesa 2 66.9 € Mesa 3 24 € Mesa 4 34.6 € Mesa 5 23.3 € Mesa…" at bounding box center [204, 107] width 296 height 201
click at [196, 175] on div "Mesa 18" at bounding box center [202, 177] width 19 height 6
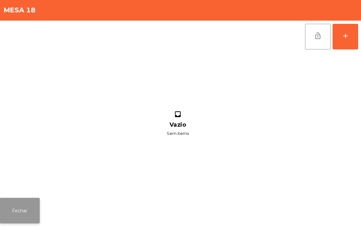
click at [17, 210] on button "Fechar" at bounding box center [23, 210] width 40 height 25
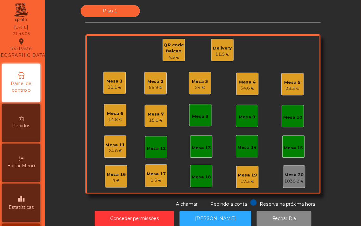
click at [199, 172] on div "Mesa 18" at bounding box center [202, 176] width 19 height 9
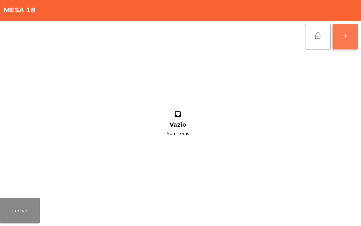
click at [338, 41] on button "add" at bounding box center [344, 37] width 25 height 25
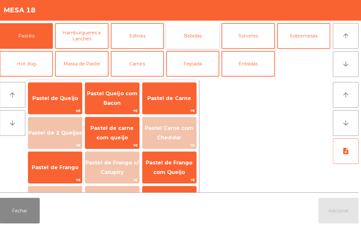
click at [191, 37] on button "Bebidas" at bounding box center [193, 37] width 53 height 25
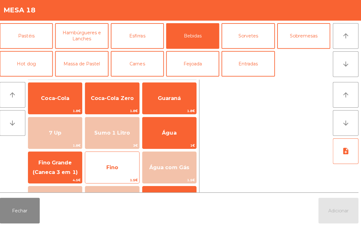
click at [106, 167] on span "Fino" at bounding box center [113, 167] width 53 height 17
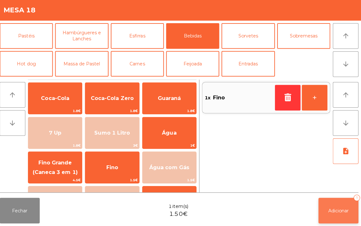
click at [346, 204] on button "Adicionar 1" at bounding box center [338, 210] width 40 height 25
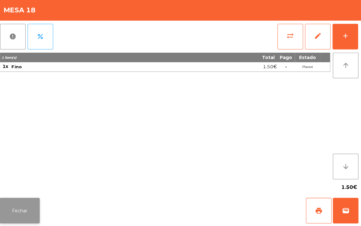
click at [24, 205] on button "Fechar" at bounding box center [23, 210] width 40 height 25
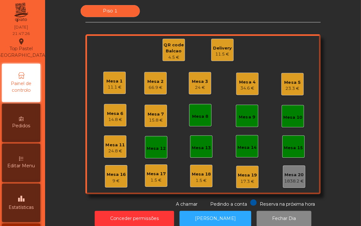
click at [241, 84] on div "Mesa 4" at bounding box center [248, 83] width 16 height 6
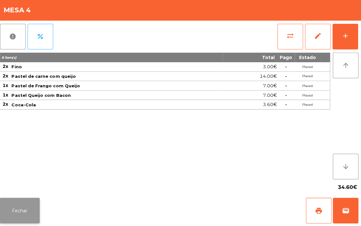
click at [15, 208] on button "Fechar" at bounding box center [23, 210] width 40 height 25
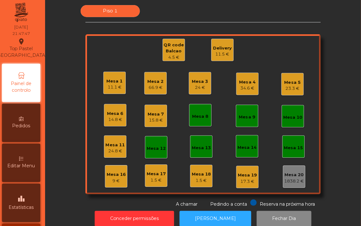
click at [245, 80] on div "Mesa 4" at bounding box center [248, 83] width 16 height 6
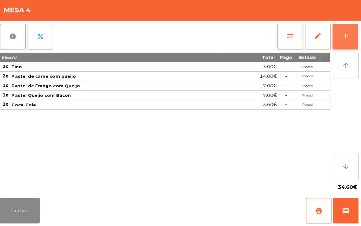
click at [346, 37] on div "add" at bounding box center [345, 38] width 8 height 8
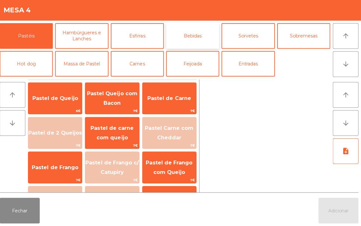
click at [191, 37] on button "Bebidas" at bounding box center [193, 37] width 53 height 25
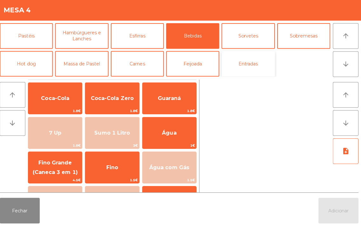
click at [261, 64] on button "Entradas" at bounding box center [248, 64] width 53 height 25
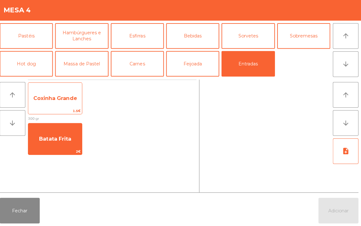
click at [59, 95] on span "Coxinha Grande" at bounding box center [57, 99] width 53 height 17
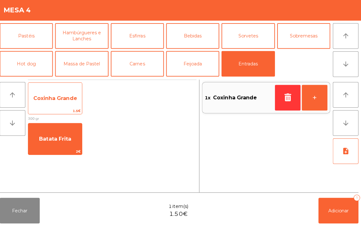
click at [62, 96] on span "Coxinha Grande" at bounding box center [57, 99] width 43 height 6
click at [51, 105] on span "Coxinha Grande" at bounding box center [57, 99] width 53 height 17
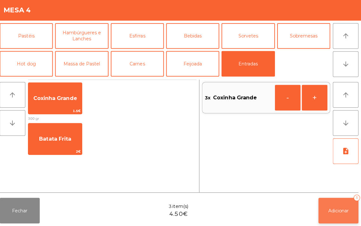
click at [334, 202] on button "Adicionar 3" at bounding box center [338, 210] width 40 height 25
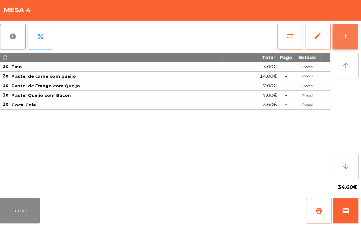
click at [345, 31] on button "add" at bounding box center [344, 37] width 25 height 25
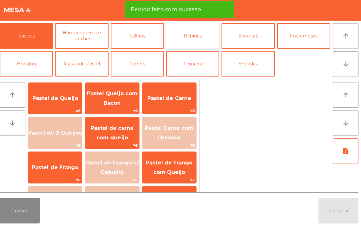
click at [194, 35] on button "Bebidas" at bounding box center [193, 37] width 53 height 25
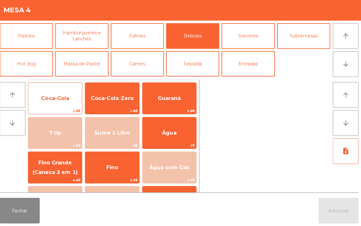
click at [60, 93] on span "Coca-Cola" at bounding box center [57, 99] width 53 height 17
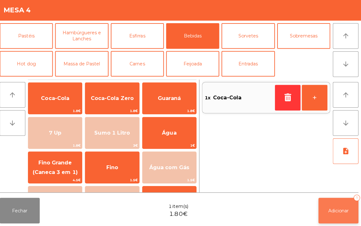
click at [334, 208] on span "Adicionar" at bounding box center [338, 211] width 20 height 6
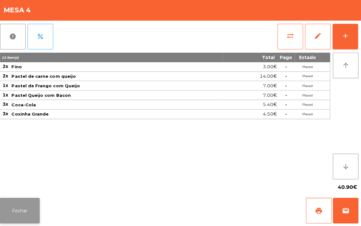
click at [3, 211] on button "Fechar" at bounding box center [23, 210] width 40 height 25
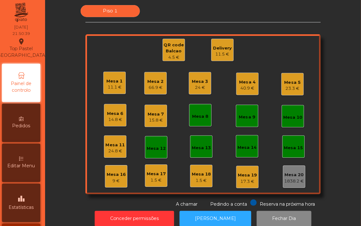
click at [329, 80] on div "Piso 1 Mesa 1 11.1 € Mesa 2 66.9 € Mesa 3 24 € Mesa 4 40.9 € Mesa 5 23.3 € Mesa…" at bounding box center [204, 107] width 296 height 201
click at [297, 57] on div "Mesa 1 11.1 € Mesa 2 66.9 € Mesa 3 24 € Mesa 4 40.9 € Mesa 5 23.3 € Mesa 6 14.8…" at bounding box center [204, 115] width 233 height 159
click at [147, 154] on div "Mesa 12" at bounding box center [157, 148] width 22 height 22
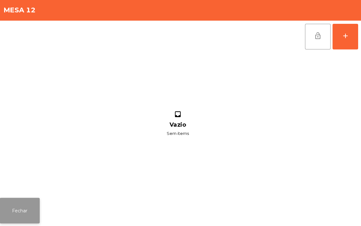
click at [17, 217] on button "Fechar" at bounding box center [23, 210] width 40 height 25
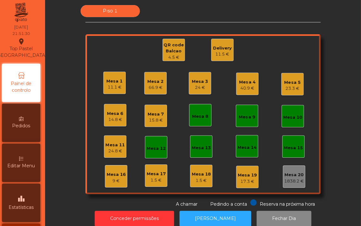
click at [203, 107] on div "Mesa 8" at bounding box center [201, 116] width 22 height 22
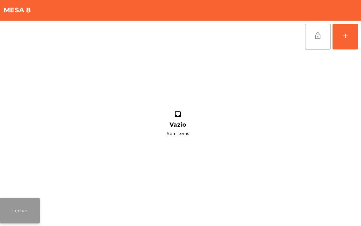
click at [11, 210] on button "Fechar" at bounding box center [23, 210] width 40 height 25
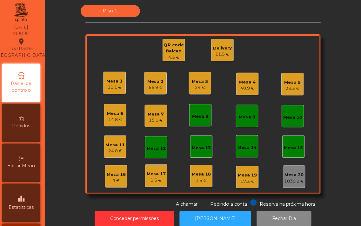
click at [286, 146] on div "Mesa 15" at bounding box center [293, 148] width 19 height 6
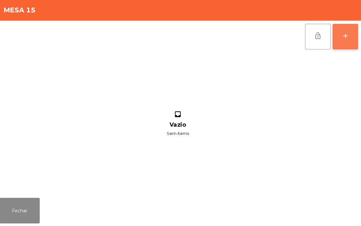
click at [338, 38] on button "add" at bounding box center [344, 37] width 25 height 25
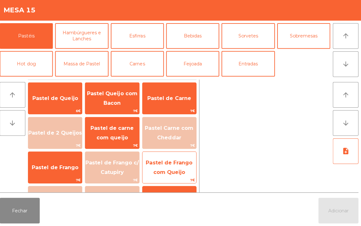
click at [173, 167] on span "Pastel de Frango com Queijo" at bounding box center [170, 167] width 53 height 27
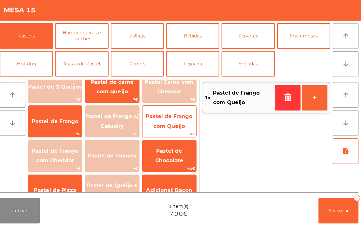
scroll to position [96, 0]
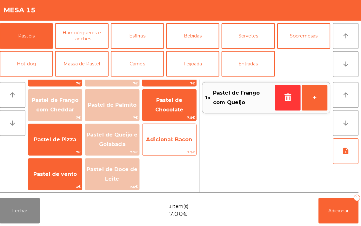
click at [173, 138] on span "Adicional: Bacon" at bounding box center [171, 140] width 46 height 6
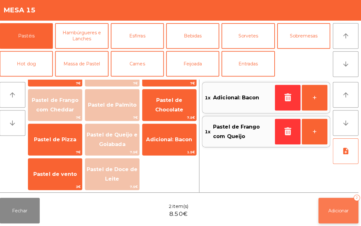
click at [335, 207] on button "Adicionar 2" at bounding box center [338, 210] width 40 height 25
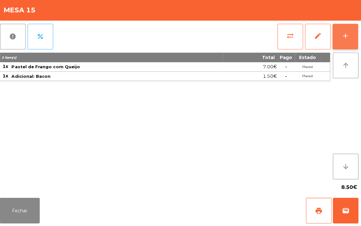
click at [343, 39] on div "add" at bounding box center [345, 38] width 8 height 8
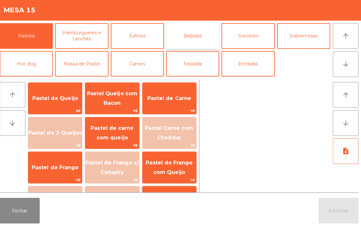
click at [198, 39] on button "Bebidas" at bounding box center [193, 37] width 53 height 25
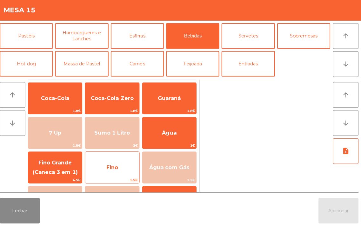
click at [118, 166] on span "Fino" at bounding box center [114, 168] width 12 height 6
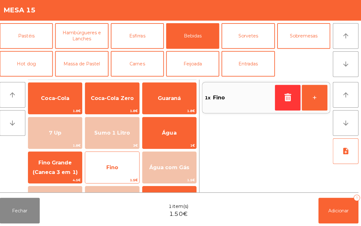
click at [122, 165] on span "Fino" at bounding box center [113, 167] width 53 height 17
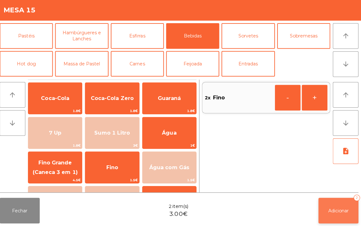
click at [338, 211] on span "Adicionar" at bounding box center [338, 211] width 20 height 6
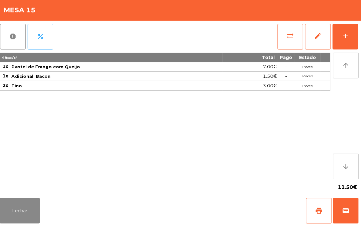
click at [126, 172] on div "4 item(s) Total Pago Estado 1x Pastel de Frango com Queijo 7.00€ - Placed 1x Ad…" at bounding box center [167, 117] width 328 height 126
click at [21, 208] on button "Fechar" at bounding box center [23, 210] width 40 height 25
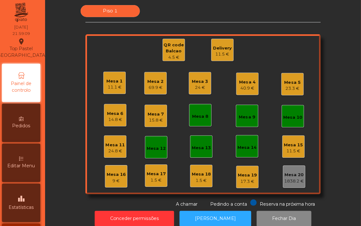
click at [179, 54] on div "QR code Balcao" at bounding box center [175, 49] width 22 height 12
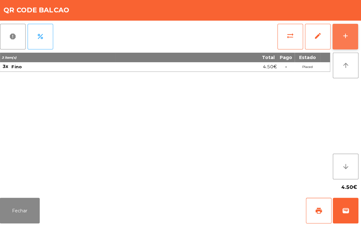
click at [343, 39] on div "add" at bounding box center [345, 38] width 8 height 8
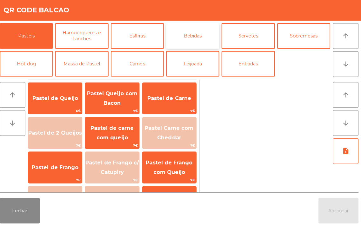
click at [185, 35] on button "Bebidas" at bounding box center [193, 37] width 53 height 25
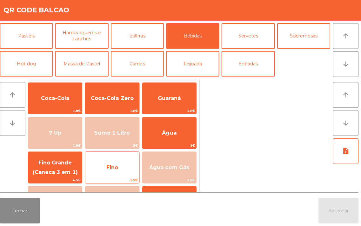
click at [105, 170] on span "Fino" at bounding box center [113, 167] width 53 height 17
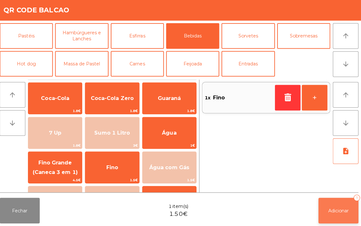
click at [338, 208] on span "Adicionar" at bounding box center [338, 211] width 20 height 6
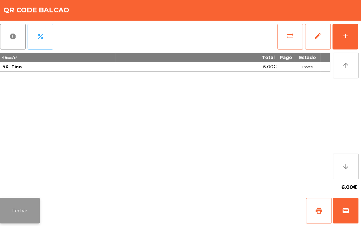
click at [20, 207] on button "Fechar" at bounding box center [23, 210] width 40 height 25
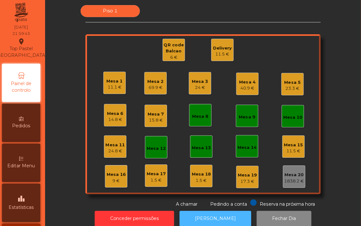
click at [218, 218] on button "[PERSON_NAME]" at bounding box center [216, 219] width 71 height 16
click at [113, 148] on div "24.8 €" at bounding box center [116, 151] width 19 height 6
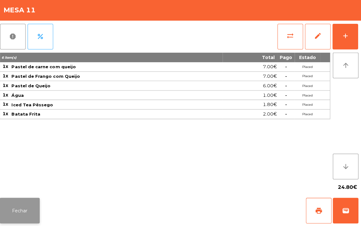
click at [18, 198] on button "Fechar" at bounding box center [23, 210] width 40 height 25
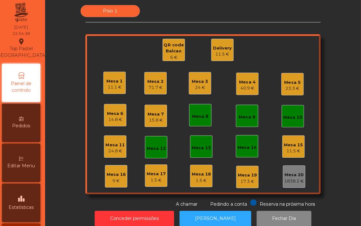
click at [176, 58] on div "6 €" at bounding box center [175, 59] width 22 height 6
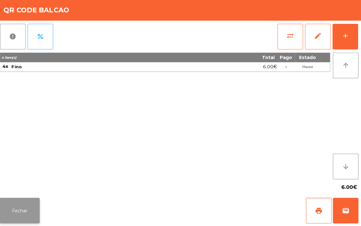
click at [23, 216] on button "Fechar" at bounding box center [23, 210] width 40 height 25
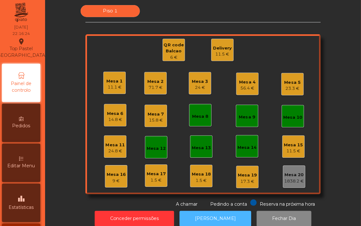
click at [231, 211] on button "[PERSON_NAME]" at bounding box center [216, 219] width 71 height 16
click at [56, 173] on div "Piso 1 Mesa 1 11.1 € Mesa 2 71.7 € Mesa 3 24 € Mesa 4 56.4 € Mesa 5 23.3 € Mesa…" at bounding box center [204, 107] width 296 height 201
click at [149, 88] on div "71.7 €" at bounding box center [157, 89] width 16 height 6
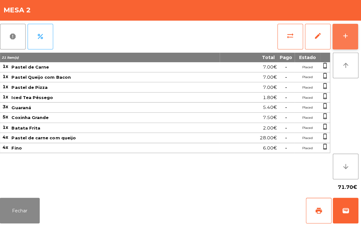
click at [345, 39] on div "add" at bounding box center [345, 38] width 8 height 8
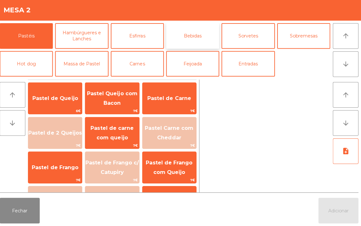
click at [190, 33] on button "Bebidas" at bounding box center [193, 37] width 53 height 25
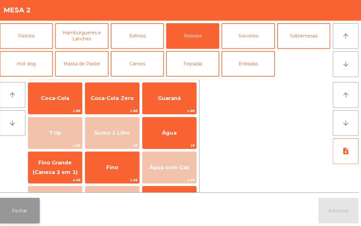
click at [19, 216] on button "Fechar" at bounding box center [23, 210] width 40 height 25
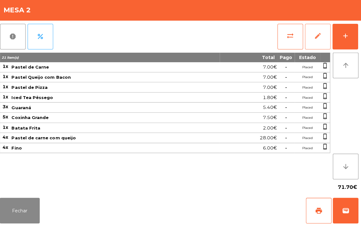
click at [313, 42] on button "edit" at bounding box center [317, 37] width 25 height 25
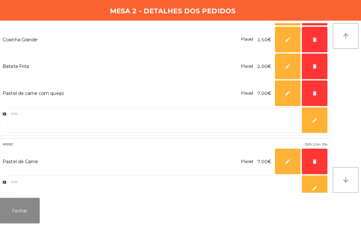
scroll to position [757, 0]
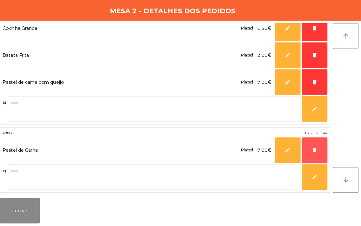
click at [312, 148] on span "delete" at bounding box center [315, 151] width 6 height 6
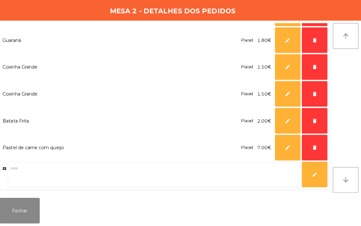
scroll to position [692, 0]
click at [25, 214] on button "Fechar" at bounding box center [23, 210] width 40 height 25
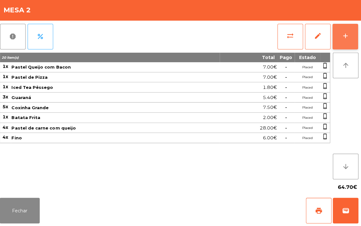
click at [339, 41] on button "add" at bounding box center [344, 37] width 25 height 25
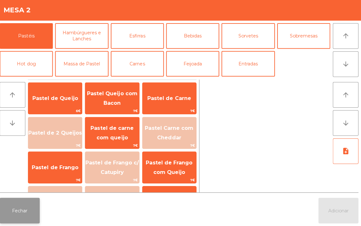
click at [16, 215] on button "Fechar" at bounding box center [23, 210] width 40 height 25
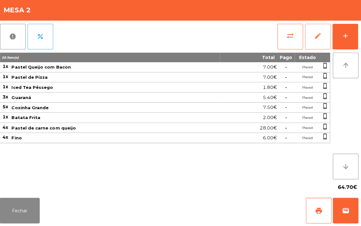
click at [318, 41] on span "edit" at bounding box center [318, 38] width 8 height 8
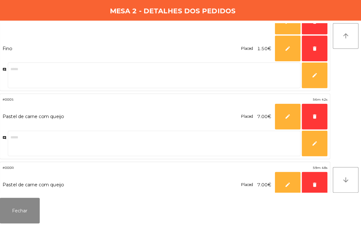
scroll to position [348, 0]
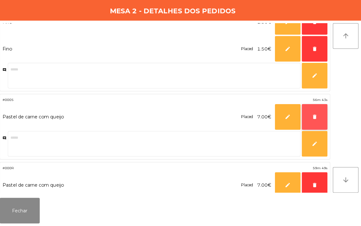
click at [316, 115] on span "delete" at bounding box center [315, 118] width 6 height 6
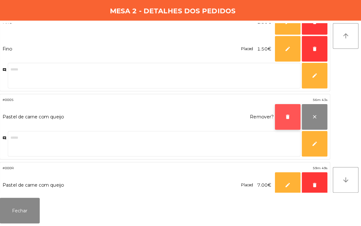
click at [276, 116] on button "delete" at bounding box center [287, 117] width 25 height 25
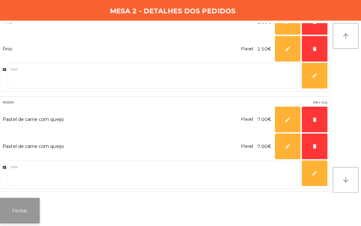
click at [23, 210] on button "Fechar" at bounding box center [23, 210] width 40 height 25
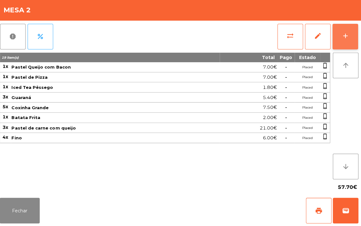
click at [345, 35] on div "add" at bounding box center [345, 38] width 8 height 8
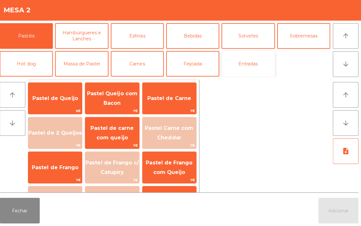
click at [254, 64] on button "Entradas" at bounding box center [248, 64] width 53 height 25
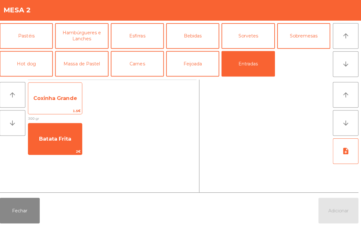
click at [61, 102] on span "Coxinha Grande" at bounding box center [57, 99] width 53 height 17
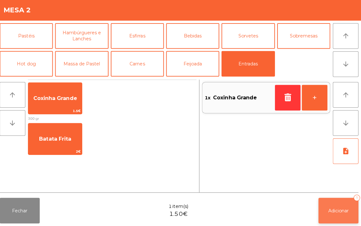
click at [340, 204] on button "Adicionar 1" at bounding box center [338, 210] width 40 height 25
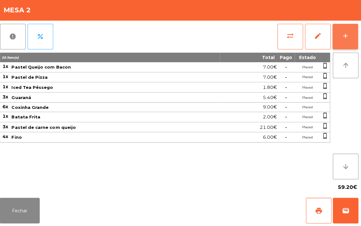
click at [342, 39] on div "add" at bounding box center [345, 38] width 8 height 8
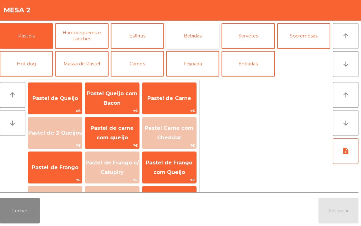
click at [193, 37] on button "Bebidas" at bounding box center [193, 37] width 53 height 25
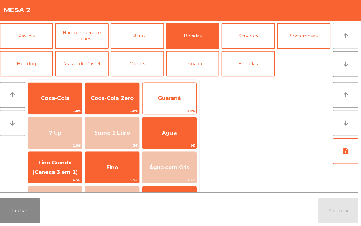
click at [175, 98] on span "Guaraná" at bounding box center [170, 99] width 23 height 6
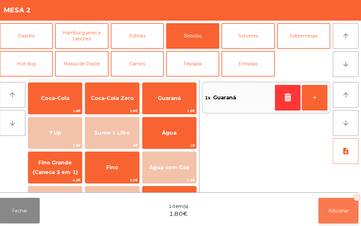
click at [350, 198] on button "Adicionar 1" at bounding box center [338, 210] width 40 height 25
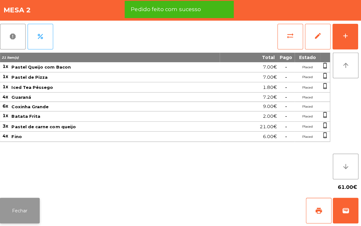
click at [28, 210] on button "Fechar" at bounding box center [23, 210] width 40 height 25
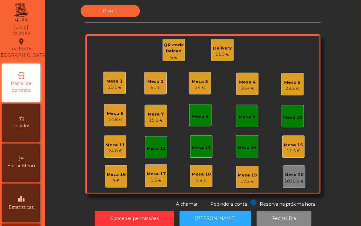
click at [153, 86] on div "61 €" at bounding box center [157, 89] width 16 height 6
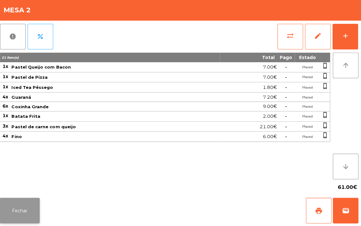
click at [28, 201] on button "Fechar" at bounding box center [23, 210] width 40 height 25
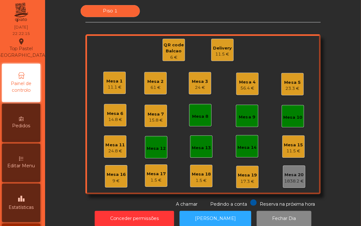
click at [116, 180] on div "9 €" at bounding box center [117, 181] width 19 height 6
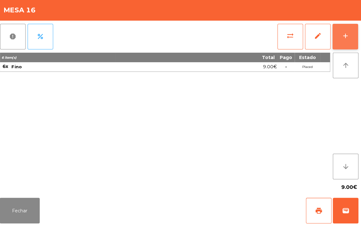
click at [342, 45] on button "add" at bounding box center [344, 37] width 25 height 25
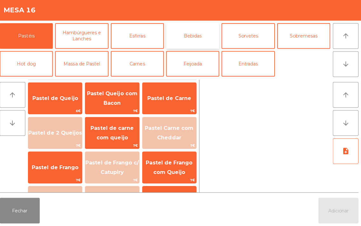
click at [193, 40] on button "Bebidas" at bounding box center [193, 37] width 53 height 25
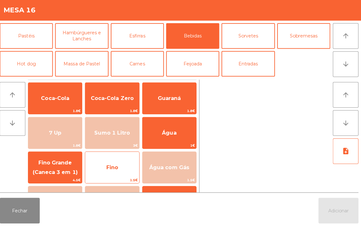
click at [129, 175] on span "Fino" at bounding box center [113, 167] width 53 height 17
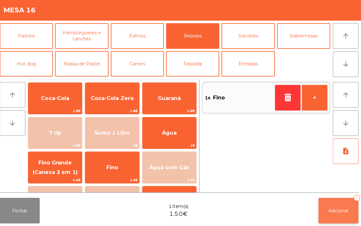
click at [340, 215] on button "Adicionar 1" at bounding box center [338, 210] width 40 height 25
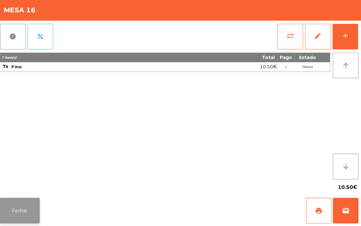
click at [31, 198] on button "Fechar" at bounding box center [23, 210] width 40 height 25
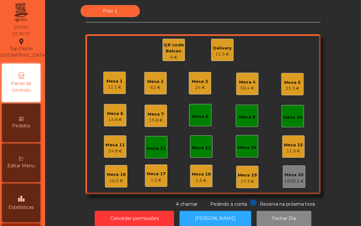
click at [240, 82] on div "Mesa 4" at bounding box center [248, 83] width 16 height 6
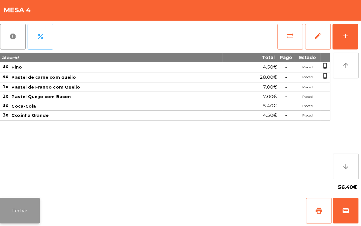
click at [15, 213] on button "Fechar" at bounding box center [23, 210] width 40 height 25
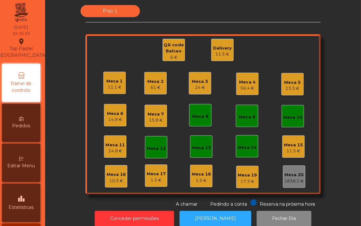
click at [190, 117] on div "Mesa 8" at bounding box center [201, 116] width 22 height 22
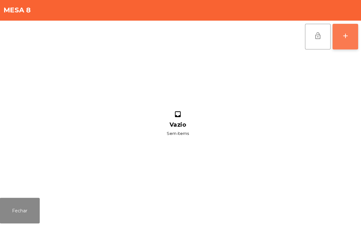
click at [344, 39] on div "add" at bounding box center [345, 38] width 8 height 8
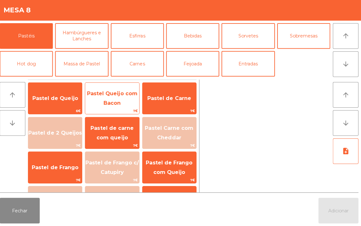
click at [117, 100] on span "Pastel Queijo com Bacon" at bounding box center [113, 99] width 53 height 27
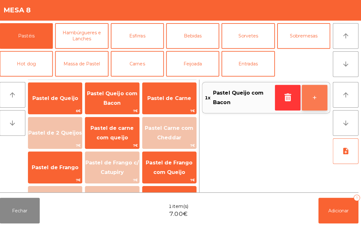
click at [313, 96] on button "+" at bounding box center [314, 98] width 25 height 25
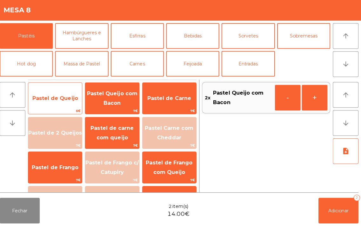
click at [52, 92] on span "Pastel de Queijo" at bounding box center [57, 99] width 53 height 17
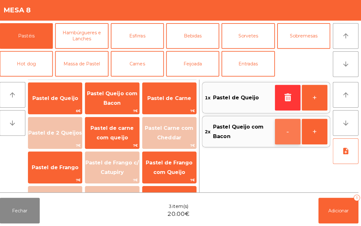
click at [284, 124] on button "-" at bounding box center [287, 132] width 25 height 25
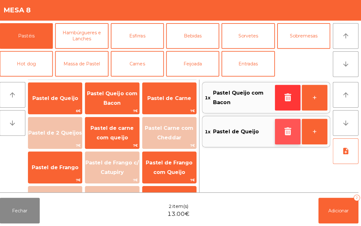
click at [283, 128] on button "button" at bounding box center [287, 132] width 25 height 25
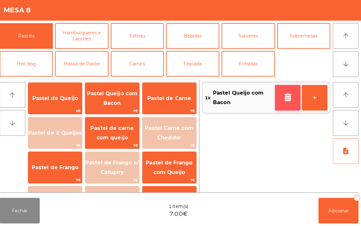
click at [299, 91] on button "button" at bounding box center [287, 98] width 25 height 25
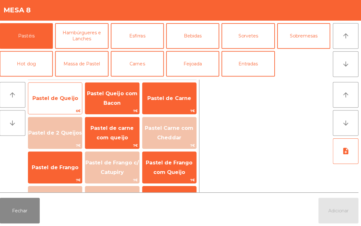
click at [61, 96] on span "Pastel de Queijo" at bounding box center [57, 99] width 45 height 6
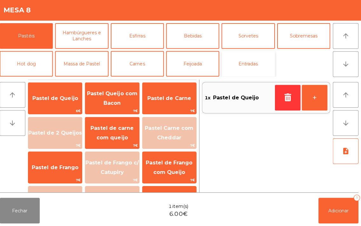
click at [252, 65] on button "Entradas" at bounding box center [248, 64] width 53 height 25
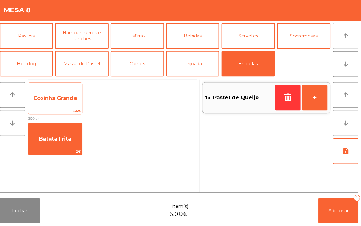
click at [59, 99] on span "Coxinha Grande" at bounding box center [57, 99] width 43 height 6
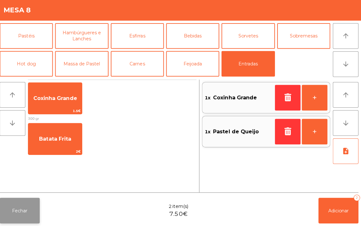
click at [23, 212] on button "Fechar" at bounding box center [23, 210] width 40 height 25
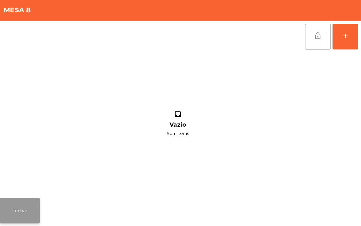
click at [27, 209] on button "Fechar" at bounding box center [23, 210] width 40 height 25
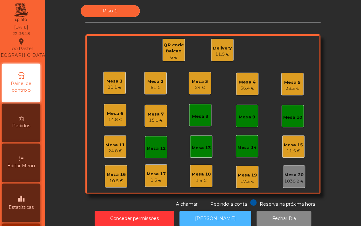
click at [208, 213] on button "[PERSON_NAME]" at bounding box center [216, 219] width 71 height 16
click at [107, 175] on div "Mesa 16 10.5 €" at bounding box center [118, 177] width 22 height 22
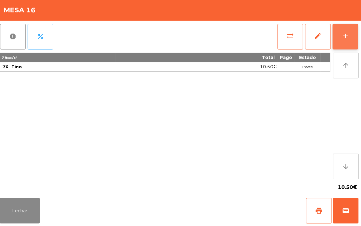
click at [347, 38] on div "add" at bounding box center [345, 38] width 8 height 8
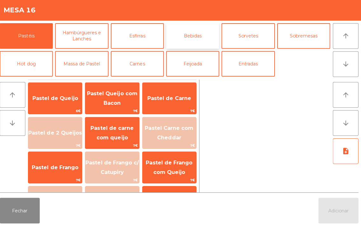
click at [193, 36] on button "Bebidas" at bounding box center [193, 37] width 53 height 25
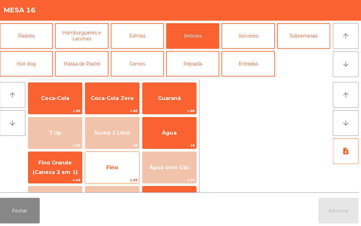
click at [114, 165] on span "Fino" at bounding box center [114, 168] width 12 height 6
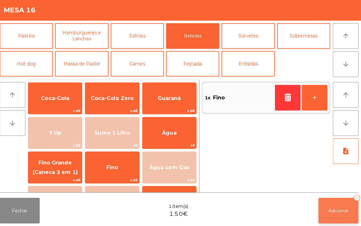
click at [338, 202] on button "Adicionar 1" at bounding box center [338, 210] width 40 height 25
